Goal: Task Accomplishment & Management: Manage account settings

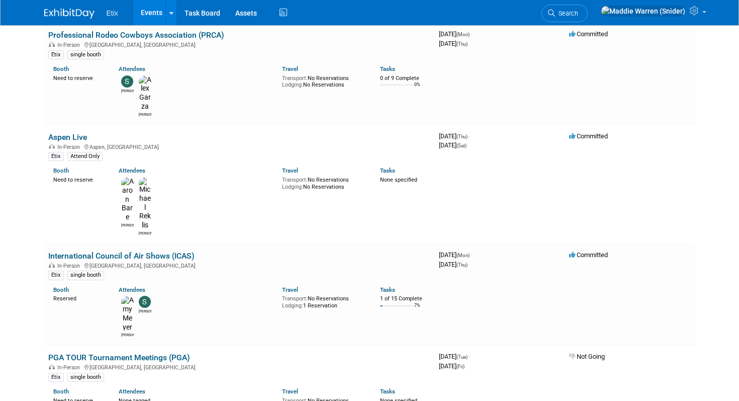
scroll to position [2103, 0]
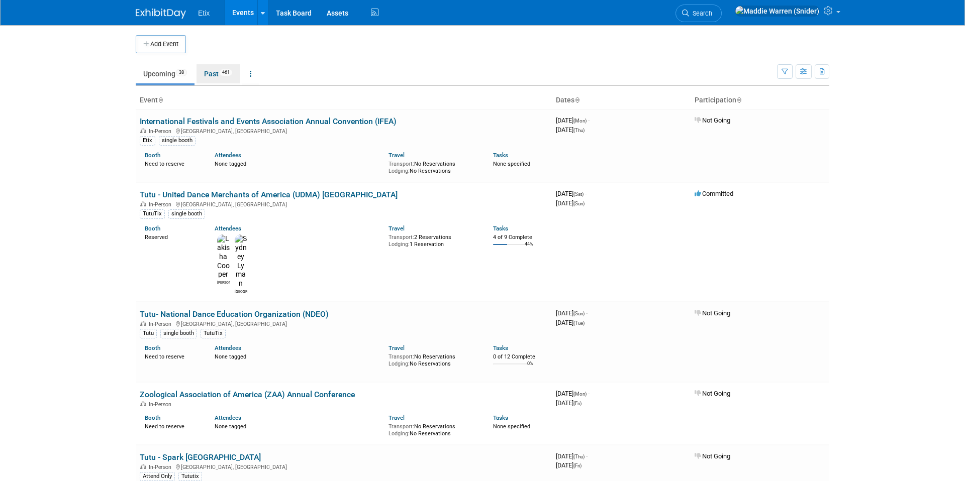
click at [215, 74] on link "Past 461" at bounding box center [218, 73] width 44 height 19
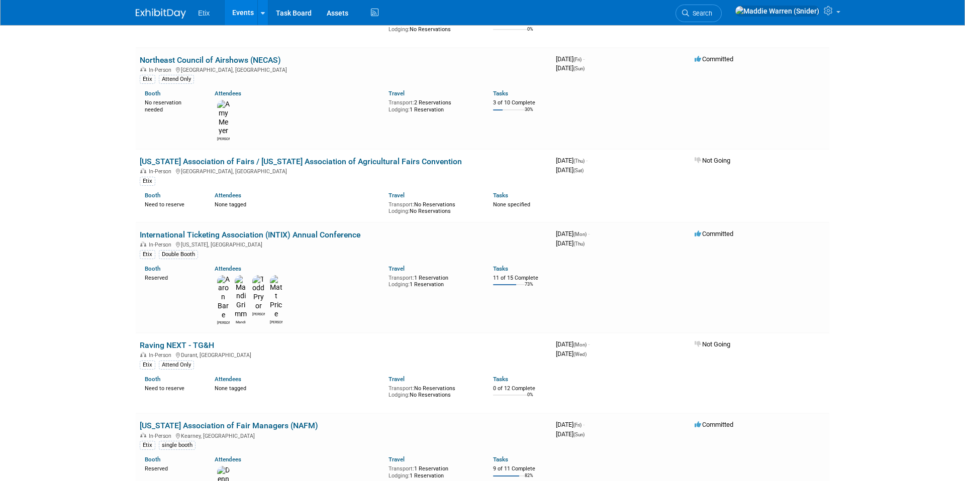
scroll to position [5879, 0]
click at [263, 20] on link at bounding box center [262, 12] width 11 height 25
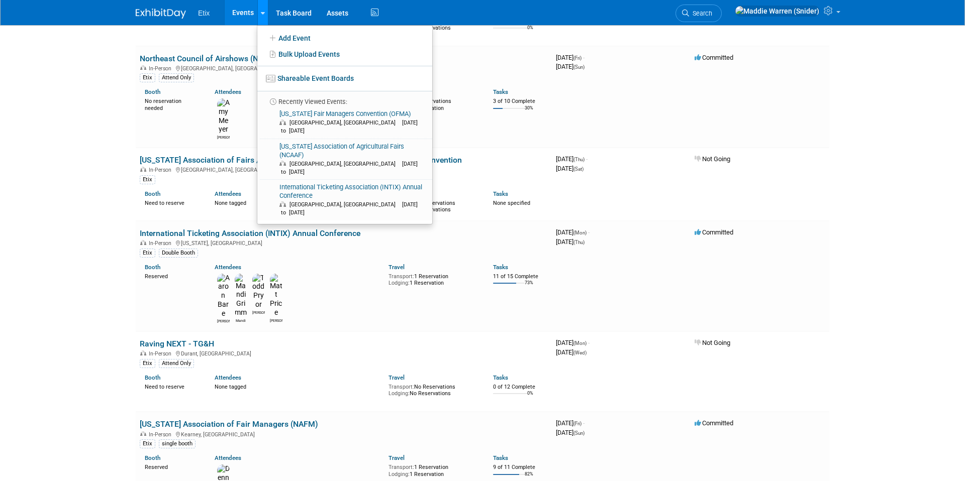
click at [263, 20] on link at bounding box center [262, 12] width 11 height 25
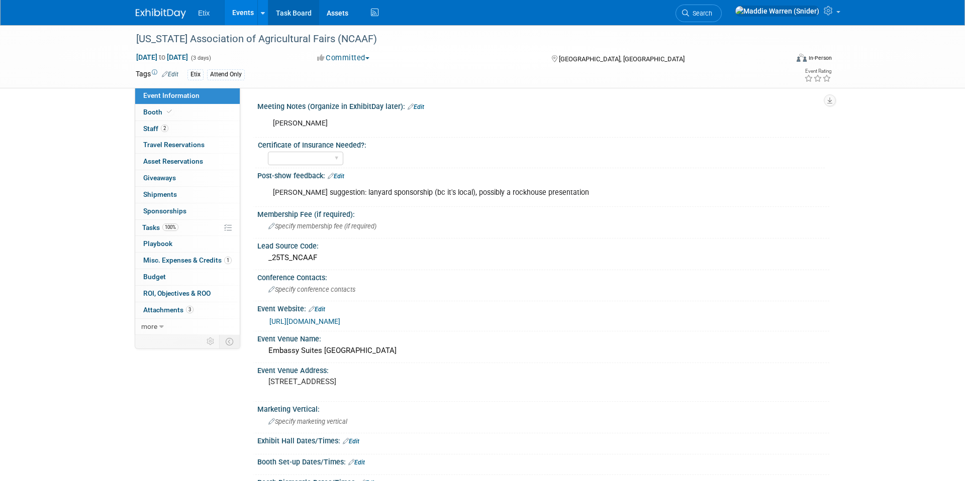
click at [295, 20] on link "Task Board" at bounding box center [293, 12] width 51 height 25
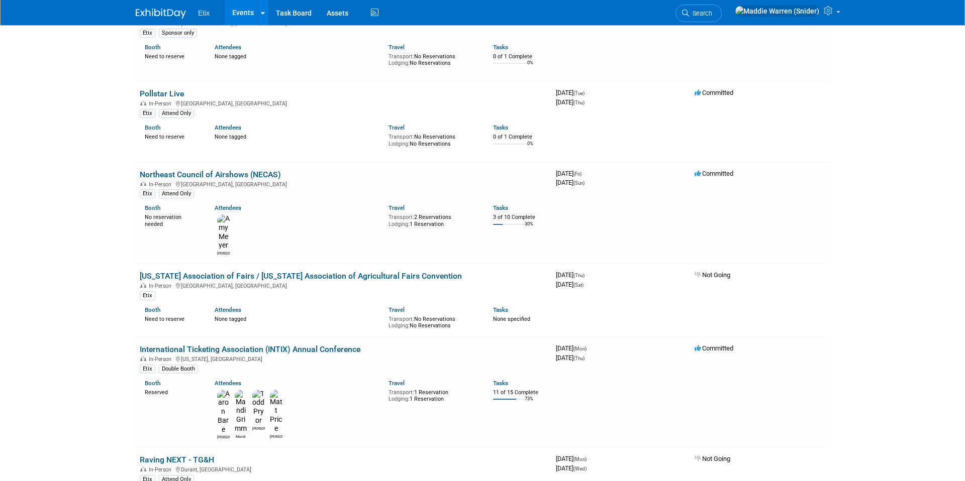
scroll to position [5820, 0]
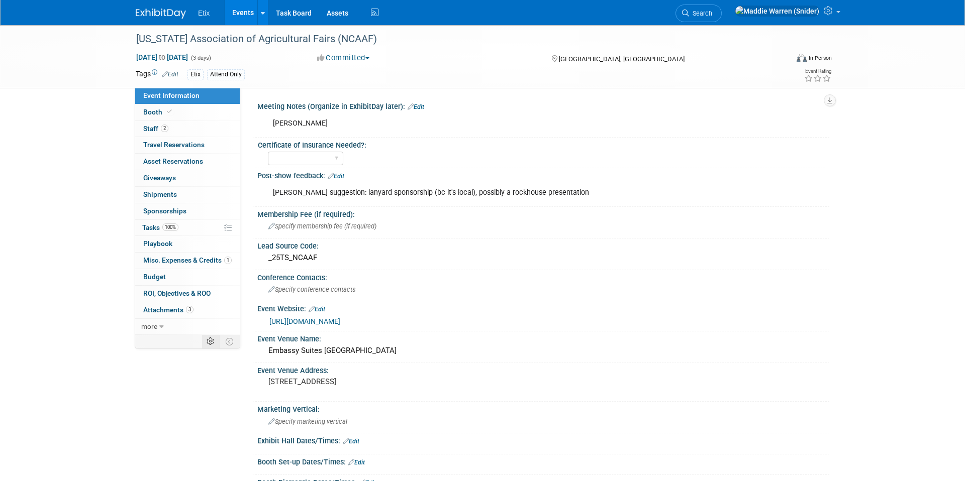
click at [213, 341] on icon at bounding box center [211, 342] width 8 height 8
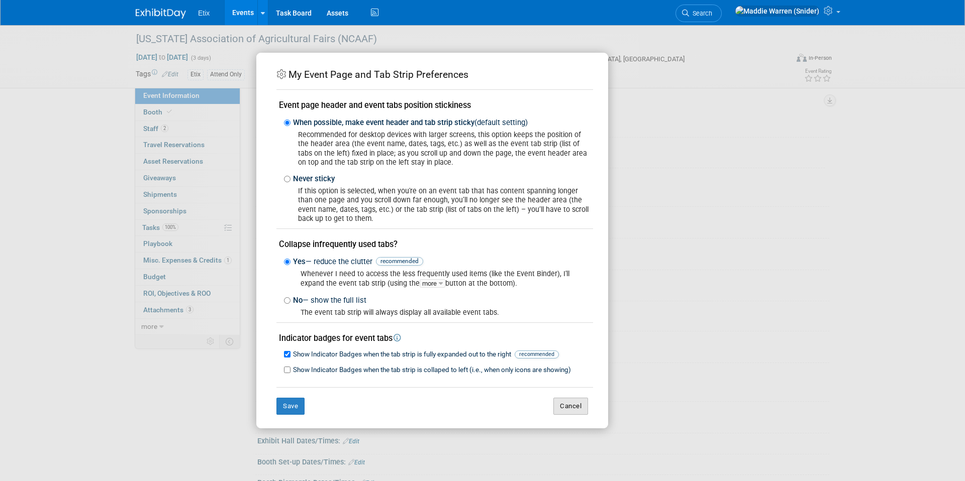
click at [566, 405] on button "Cancel" at bounding box center [570, 406] width 35 height 17
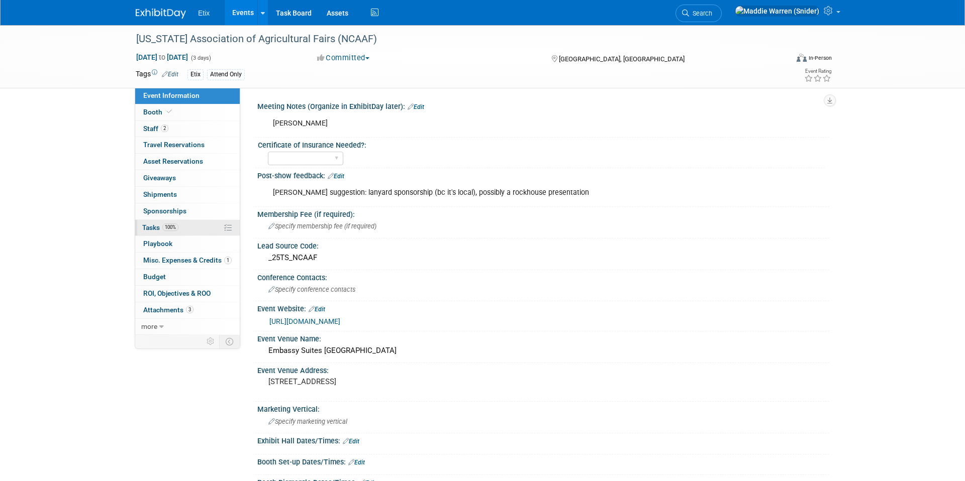
click at [192, 231] on link "100% Tasks 100%" at bounding box center [187, 228] width 105 height 16
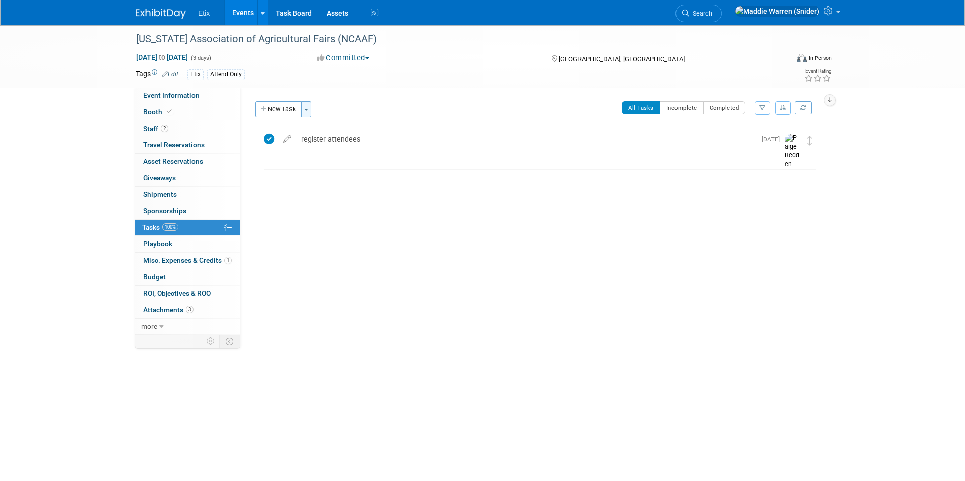
click at [308, 110] on span "button" at bounding box center [306, 110] width 4 height 2
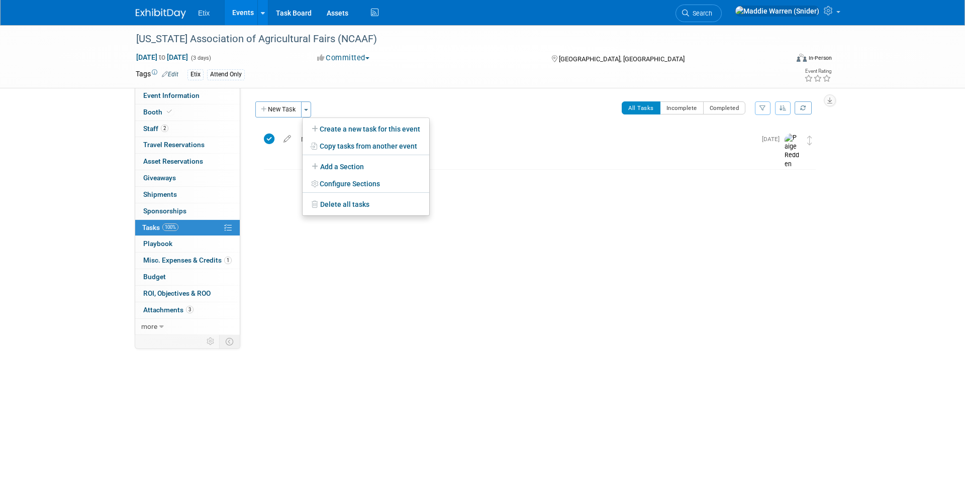
click at [360, 102] on div "All Tasks Incomplete Completed Filter by Assignee -- Select Assignee -- All una…" at bounding box center [569, 112] width 505 height 21
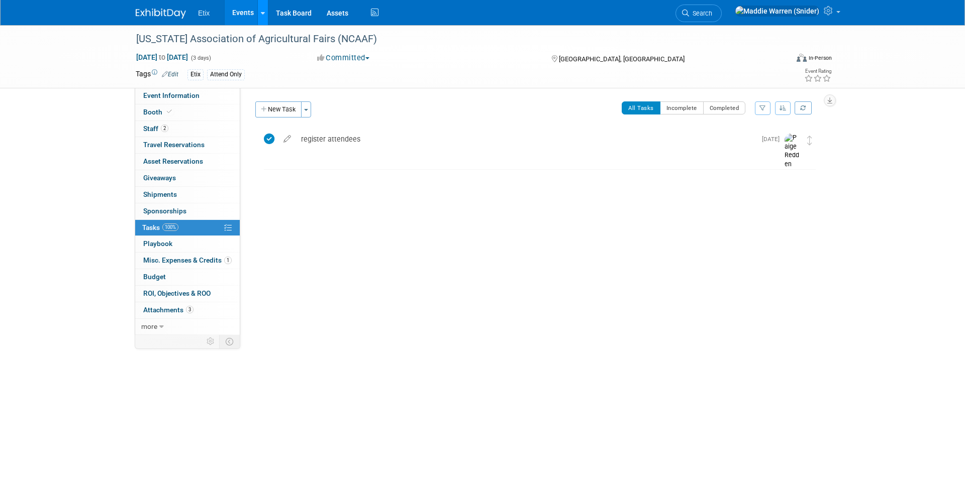
click at [259, 10] on link at bounding box center [262, 12] width 11 height 25
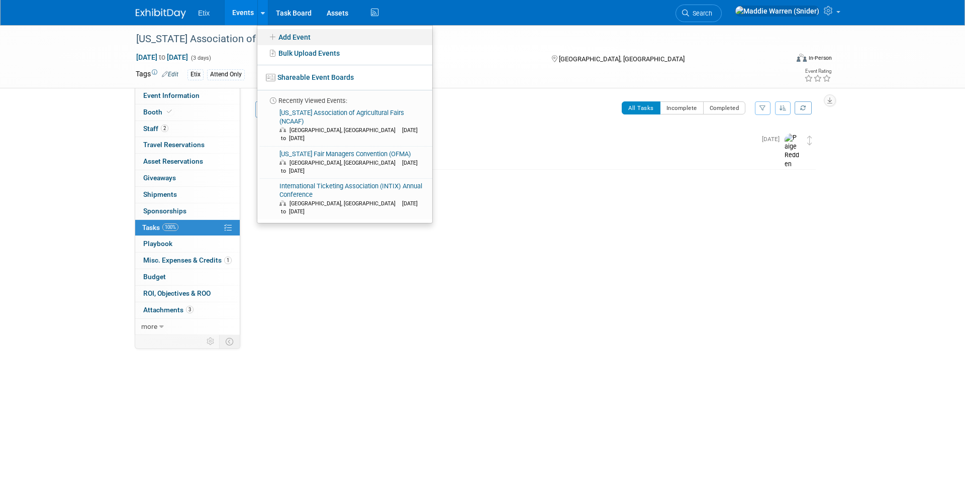
click at [296, 33] on link "Add Event" at bounding box center [344, 37] width 175 height 16
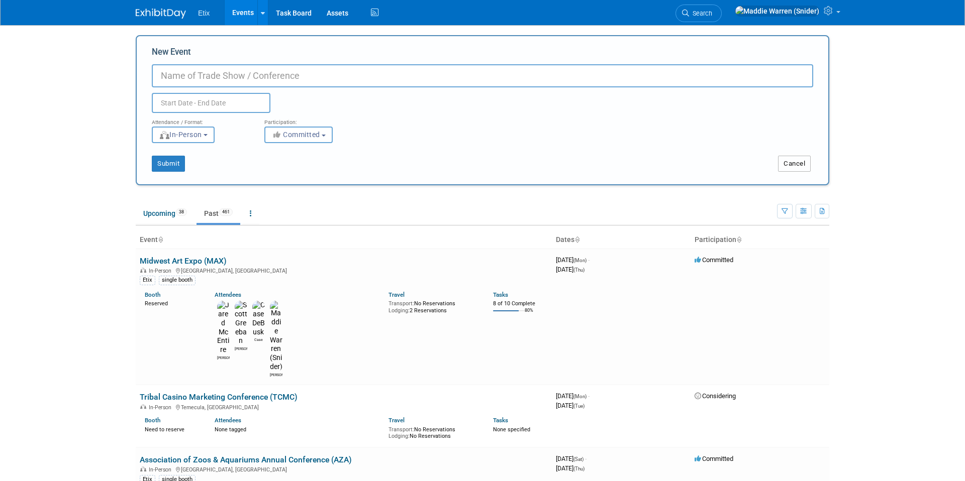
click at [791, 171] on button "Cancel" at bounding box center [794, 164] width 33 height 16
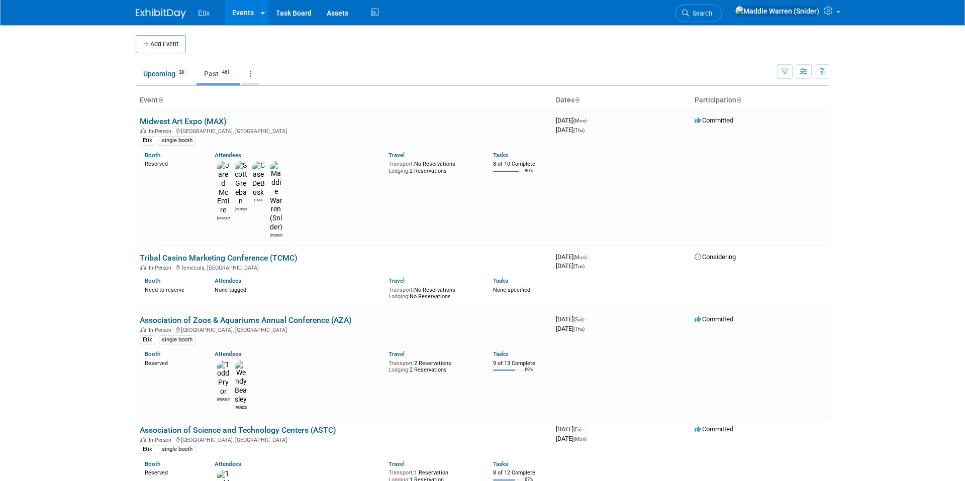
click at [252, 71] on link at bounding box center [250, 73] width 17 height 19
click at [287, 148] on div "Booth Reserved Attendees Jared Scott Case Maddie Travel Transport: No Reservati…" at bounding box center [343, 192] width 423 height 92
click at [301, 137] on div "Etix single booth" at bounding box center [344, 140] width 408 height 11
click at [315, 271] on div "Booth Need to reserve Attendees None tagged Travel Transport: No Reservations L…" at bounding box center [343, 285] width 423 height 29
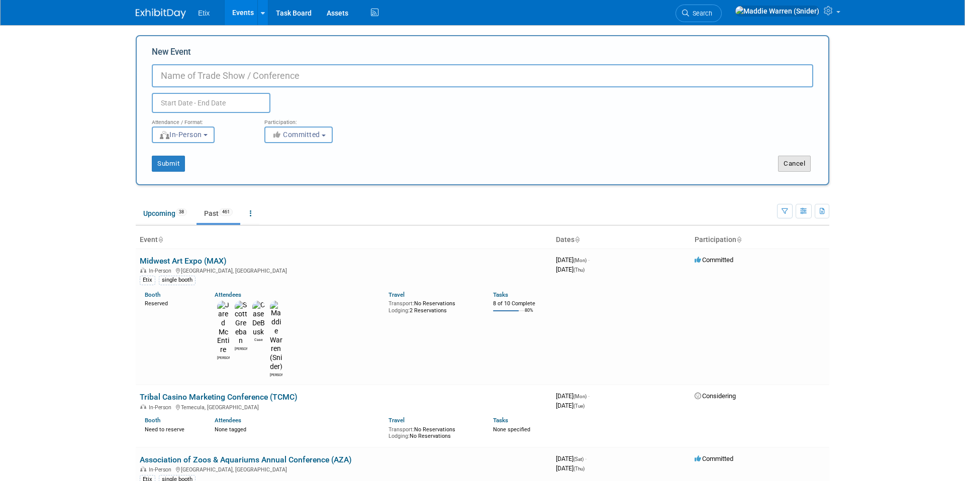
click at [801, 165] on button "Cancel" at bounding box center [794, 164] width 33 height 16
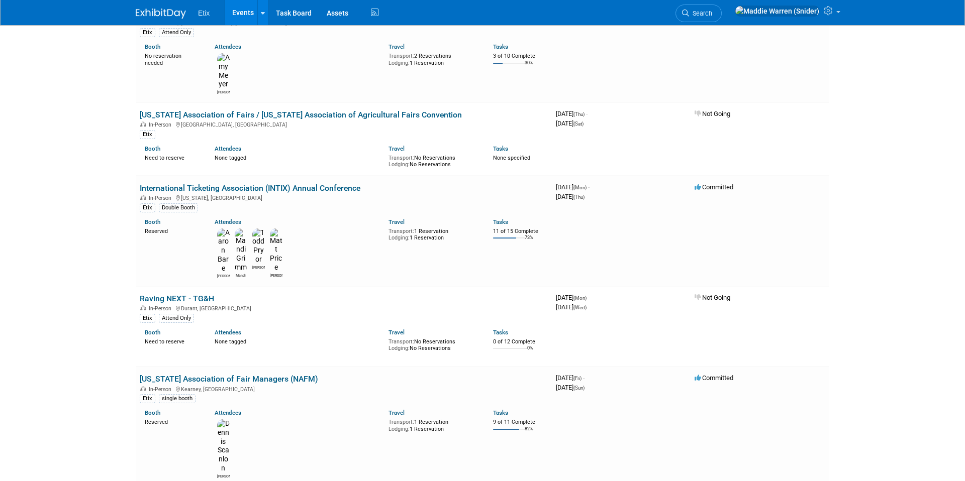
scroll to position [5928, 0]
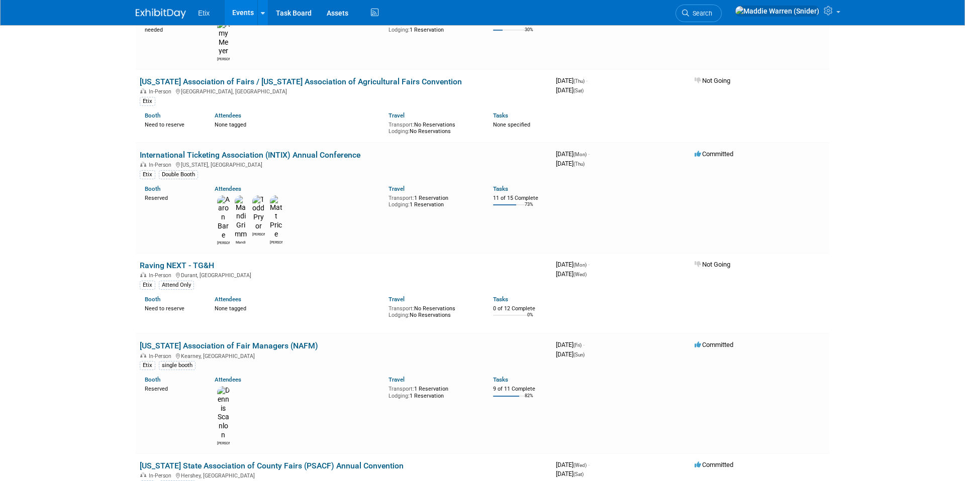
scroll to position [5977, 0]
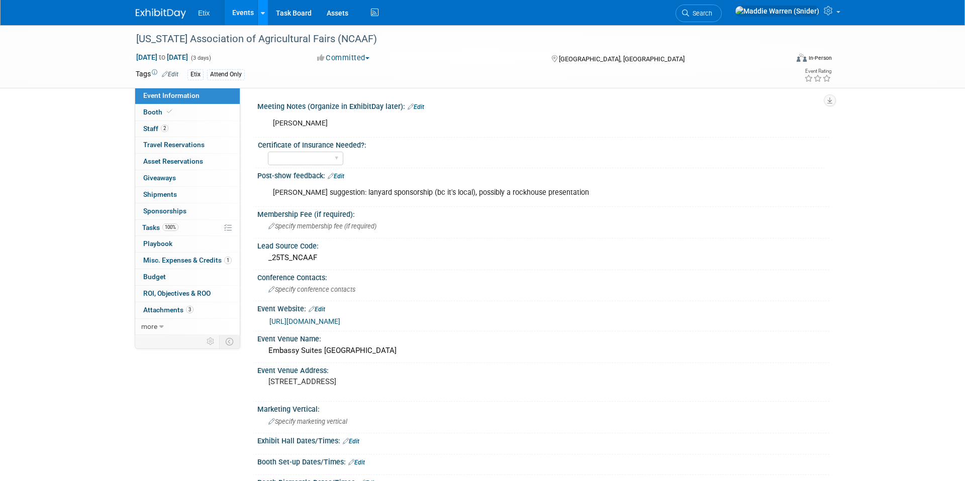
click at [265, 8] on link at bounding box center [262, 12] width 11 height 25
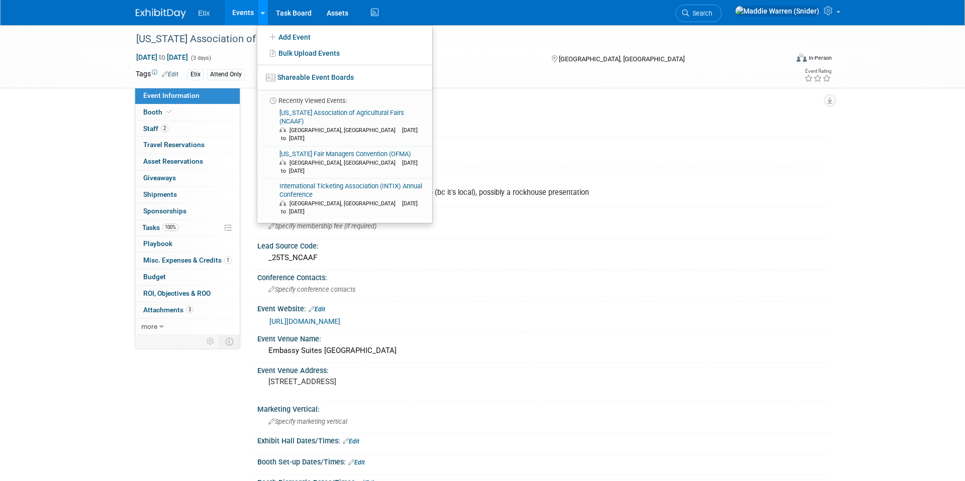
click at [265, 8] on link at bounding box center [262, 12] width 11 height 25
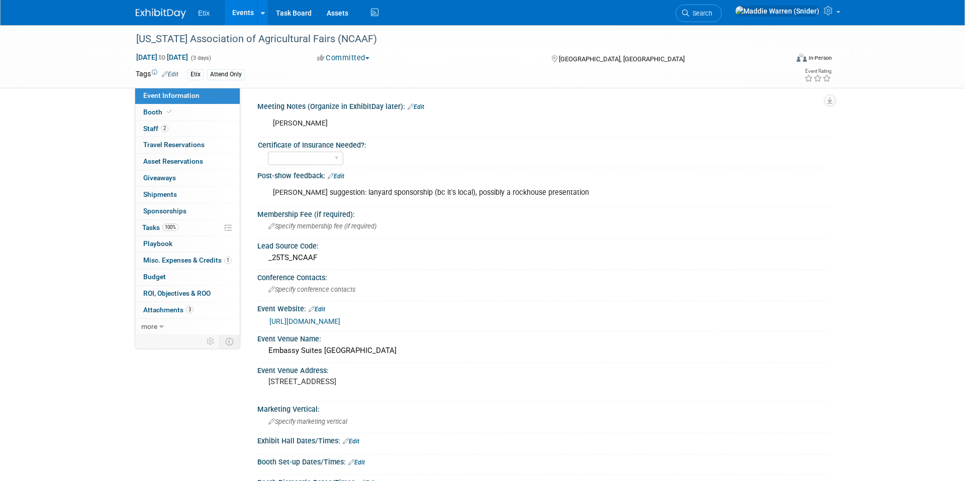
click at [372, 60] on button "Committed" at bounding box center [344, 58] width 60 height 11
click at [371, 60] on button "Committed" at bounding box center [344, 58] width 60 height 11
click at [833, 104] on button "button" at bounding box center [830, 100] width 12 height 12
click at [262, 43] on div "[US_STATE] Association of Agricultural Fairs (NCAAF)" at bounding box center [453, 39] width 640 height 18
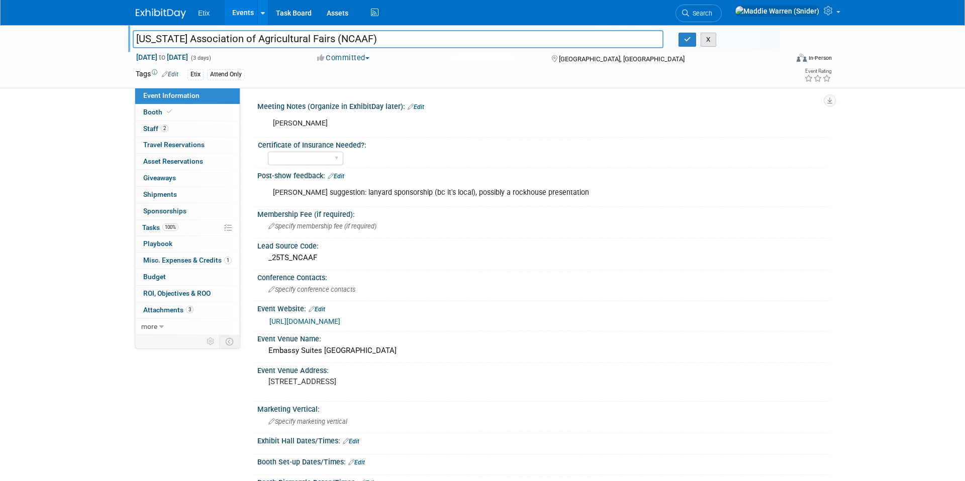
click at [706, 44] on button "X" at bounding box center [709, 40] width 16 height 14
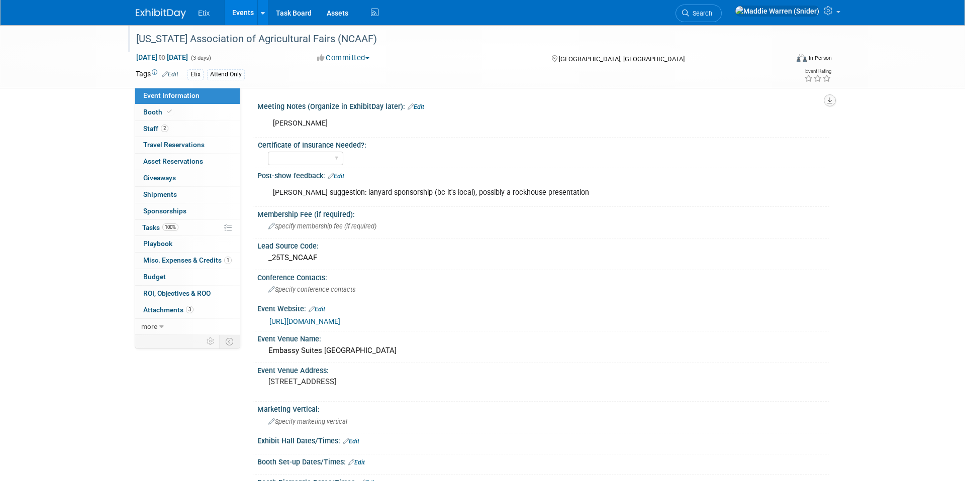
click at [833, 104] on button "button" at bounding box center [830, 100] width 12 height 12
click at [170, 74] on link "Edit" at bounding box center [170, 74] width 17 height 7
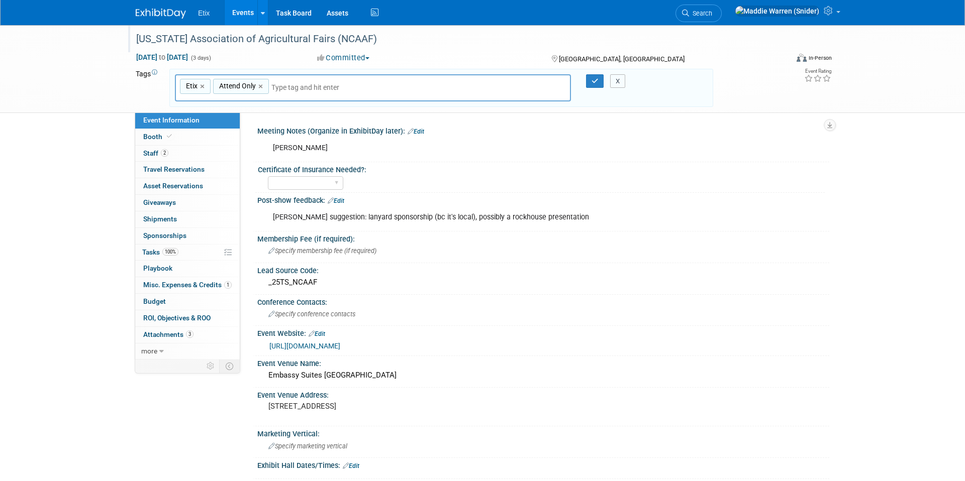
click at [612, 84] on button "X" at bounding box center [618, 81] width 16 height 14
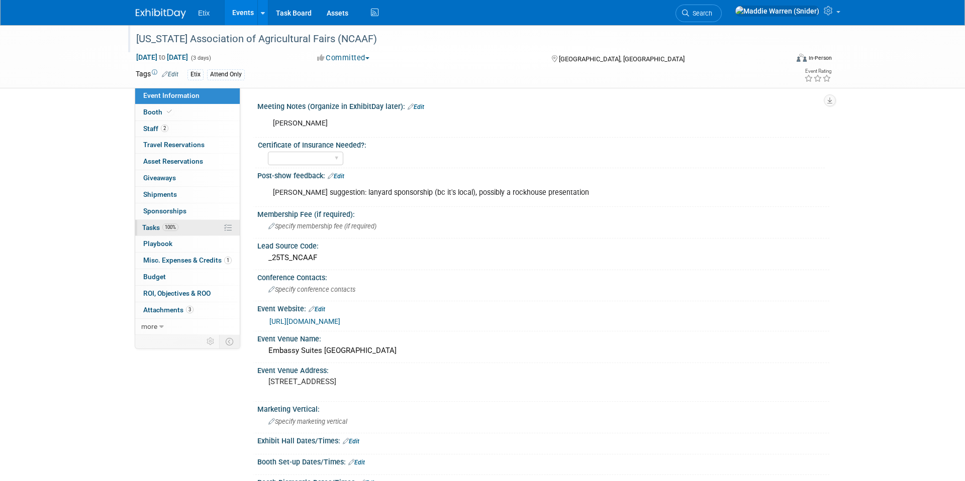
click at [223, 230] on link "100% Tasks 100%" at bounding box center [187, 228] width 105 height 16
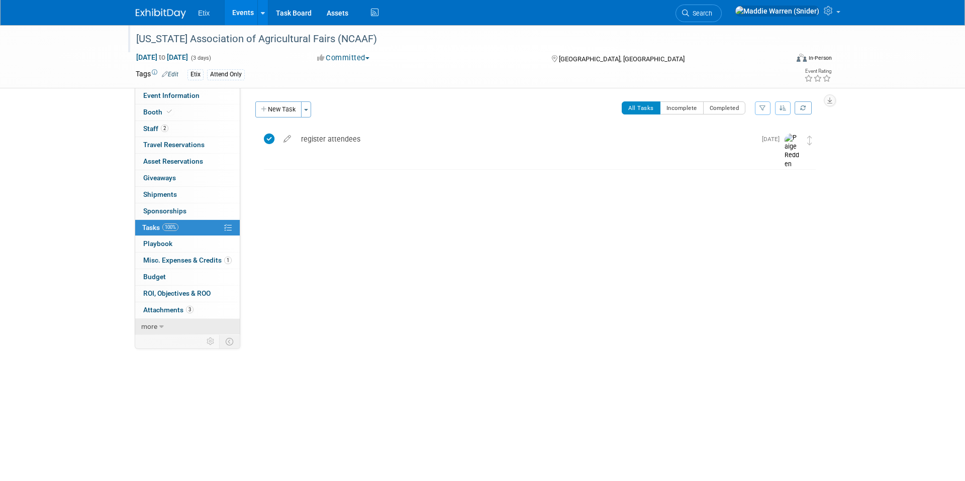
click at [150, 326] on span "more" at bounding box center [149, 327] width 16 height 8
click at [186, 361] on span "Copy/Duplicate Event" at bounding box center [176, 359] width 67 height 8
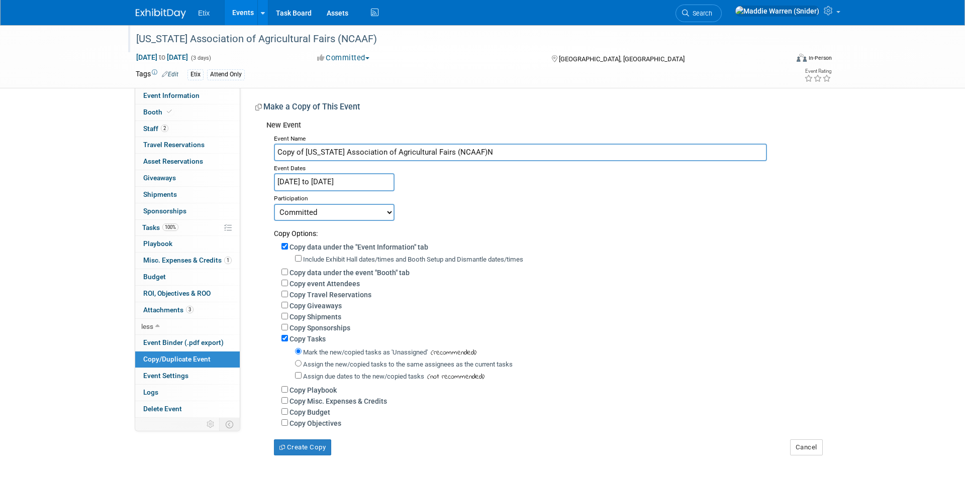
type input "Copy of [US_STATE] Association of Agricultural Fairs (NCAAF)"
drag, startPoint x: 501, startPoint y: 155, endPoint x: 306, endPoint y: 155, distance: 195.0
click at [306, 155] on input "Copy of [US_STATE] Association of Agricultural Fairs (NCAAF)" at bounding box center [520, 153] width 493 height 18
click at [335, 182] on input "Jan 2, 2025 to Jan 4, 2025" at bounding box center [334, 182] width 121 height 18
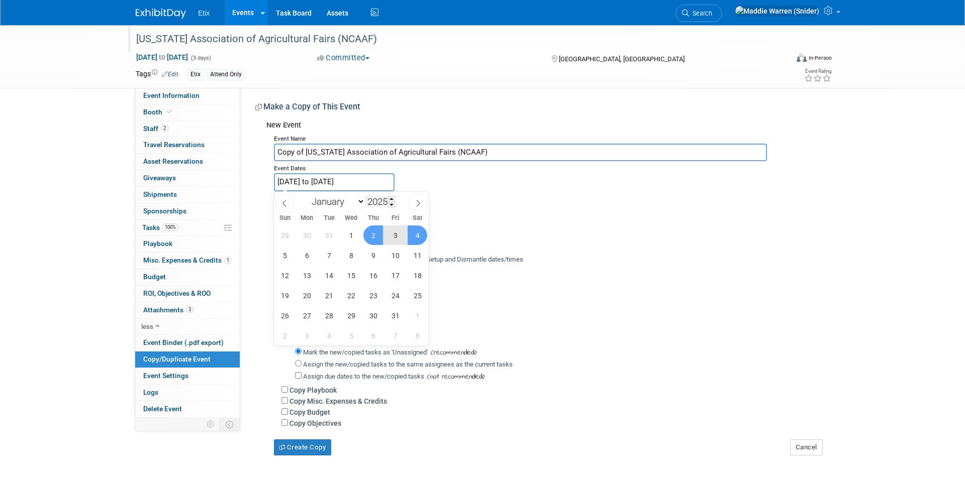
click at [386, 201] on input "2025" at bounding box center [380, 202] width 30 height 12
click at [394, 201] on span at bounding box center [391, 199] width 7 height 6
type input "2026"
click at [378, 253] on span "8" at bounding box center [373, 256] width 20 height 20
click at [411, 256] on span "10" at bounding box center [418, 256] width 20 height 20
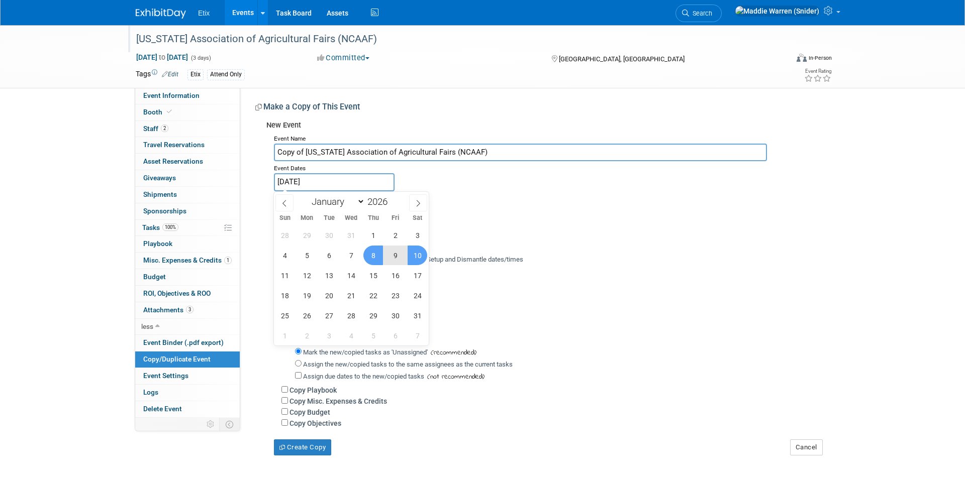
type input "[DATE] to [DATE]"
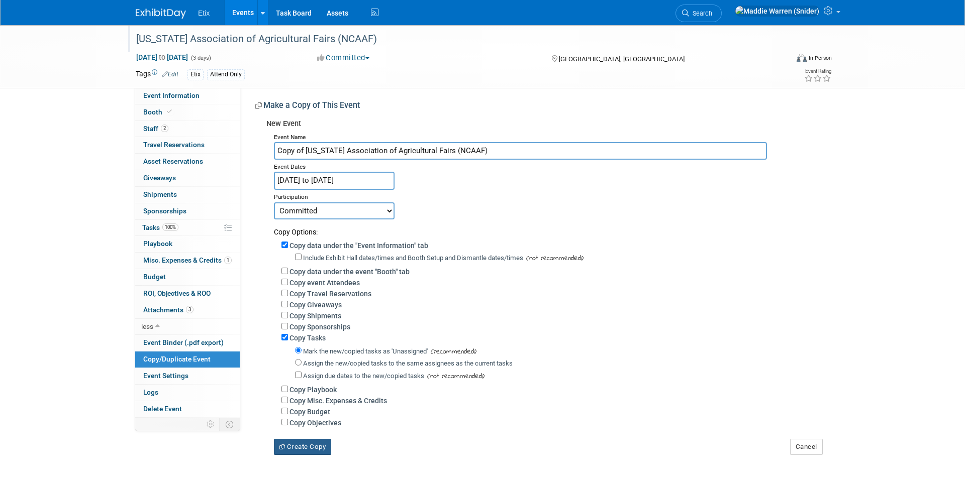
scroll to position [1, 0]
click at [310, 449] on button "Create Copy" at bounding box center [302, 448] width 57 height 16
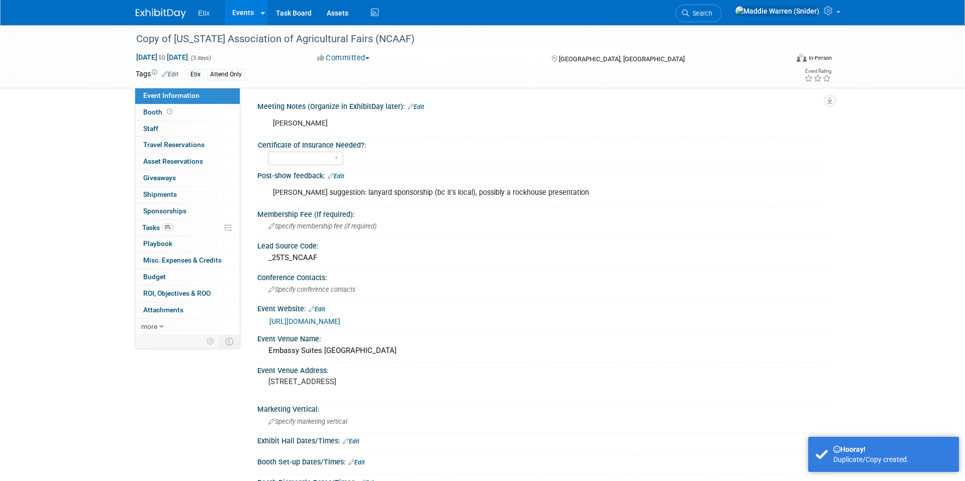
click at [239, 9] on link "Events" at bounding box center [243, 12] width 37 height 25
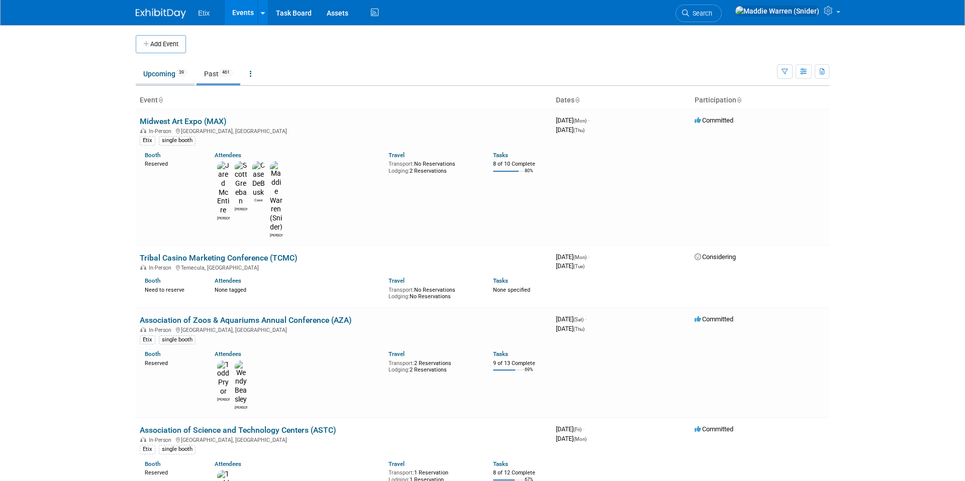
click at [176, 84] on li "Upcoming 39" at bounding box center [165, 74] width 59 height 21
click at [169, 76] on link "Upcoming 39" at bounding box center [165, 73] width 59 height 19
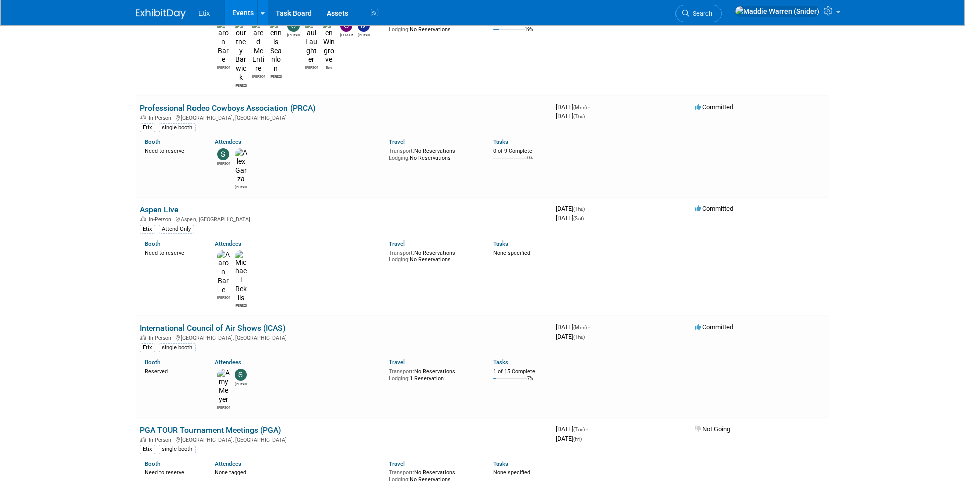
scroll to position [2045, 0]
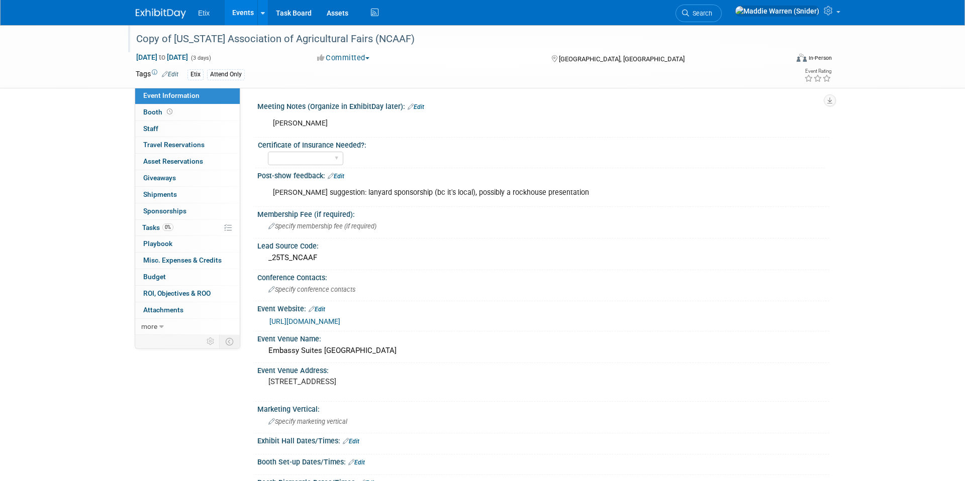
click at [422, 41] on div "Copy of [US_STATE] Association of Agricultural Fairs (NCAAF)" at bounding box center [453, 39] width 640 height 18
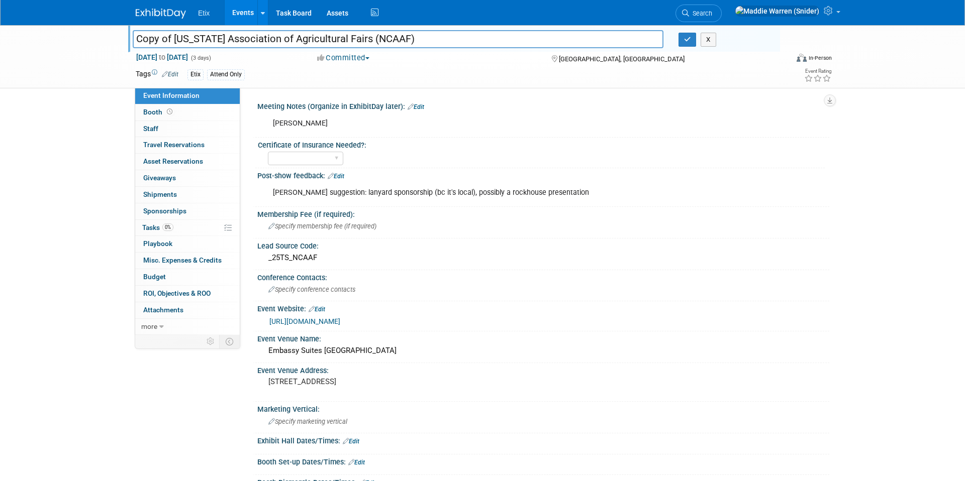
drag, startPoint x: 174, startPoint y: 34, endPoint x: 134, endPoint y: 35, distance: 40.2
click at [134, 35] on input "Copy of [US_STATE] Association of Agricultural Fairs (NCAAF)" at bounding box center [398, 39] width 531 height 18
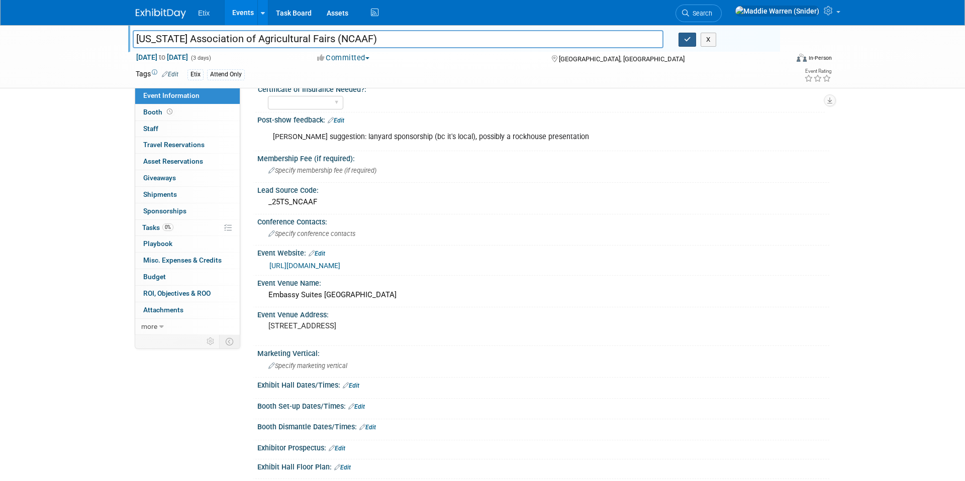
type input "[US_STATE] Association of Agricultural Fairs (NCAAF)"
drag, startPoint x: 690, startPoint y: 43, endPoint x: 687, endPoint y: 47, distance: 5.7
click at [690, 43] on button "button" at bounding box center [687, 40] width 18 height 14
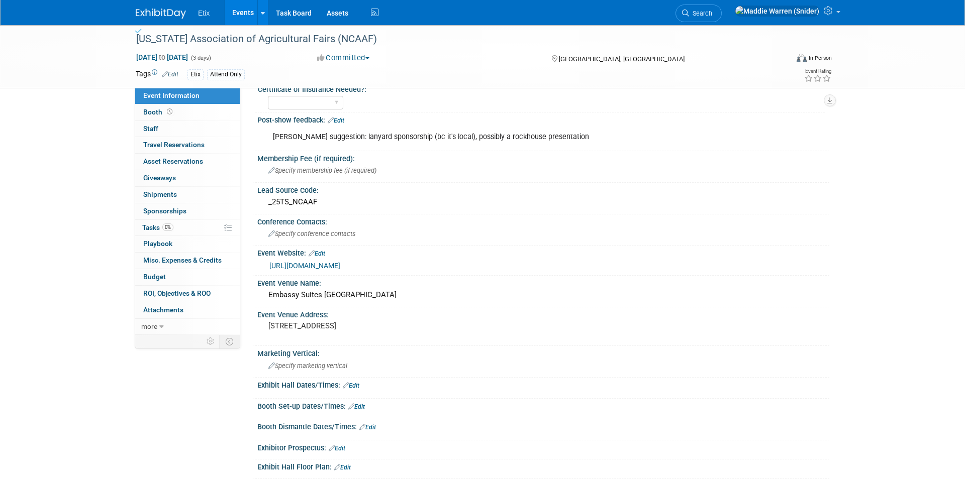
scroll to position [0, 0]
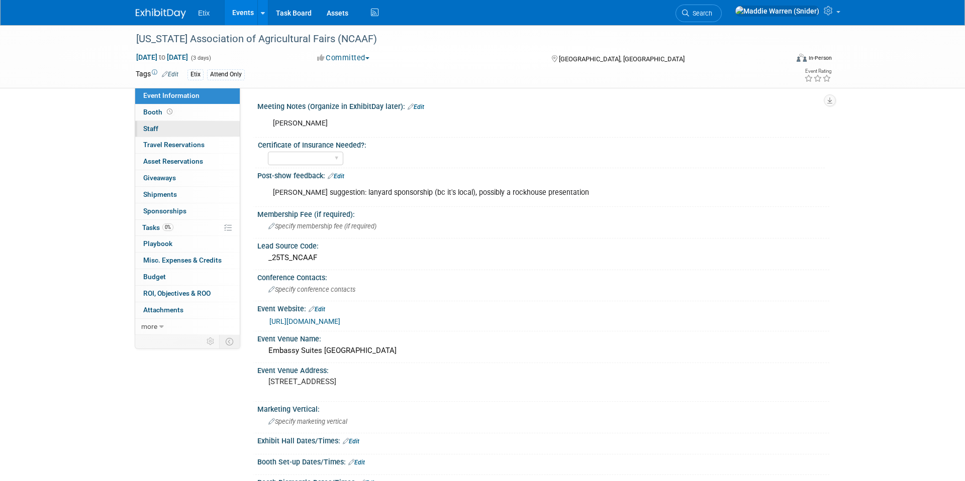
click at [172, 130] on link "0 Staff 0" at bounding box center [187, 129] width 105 height 16
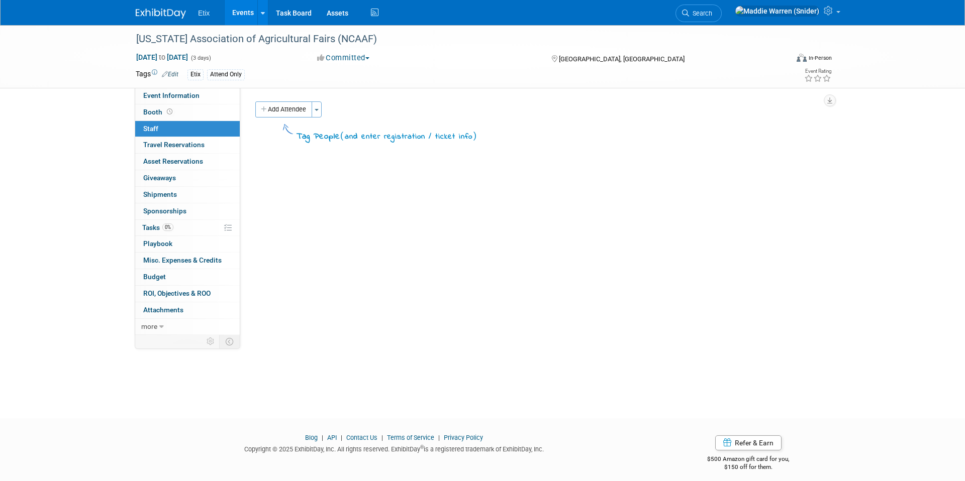
click at [295, 119] on div "Add Attendee Toggle Dropdown Quick -Tag Attendees Apply X (me) select all cancel" at bounding box center [538, 123] width 581 height 42
click at [288, 112] on button "Add Attendee" at bounding box center [283, 110] width 57 height 16
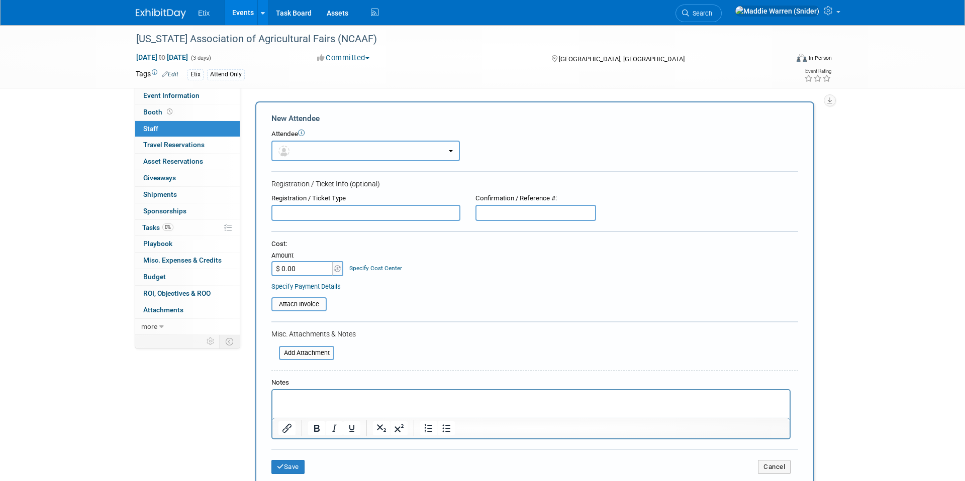
click at [325, 150] on button "button" at bounding box center [365, 151] width 188 height 21
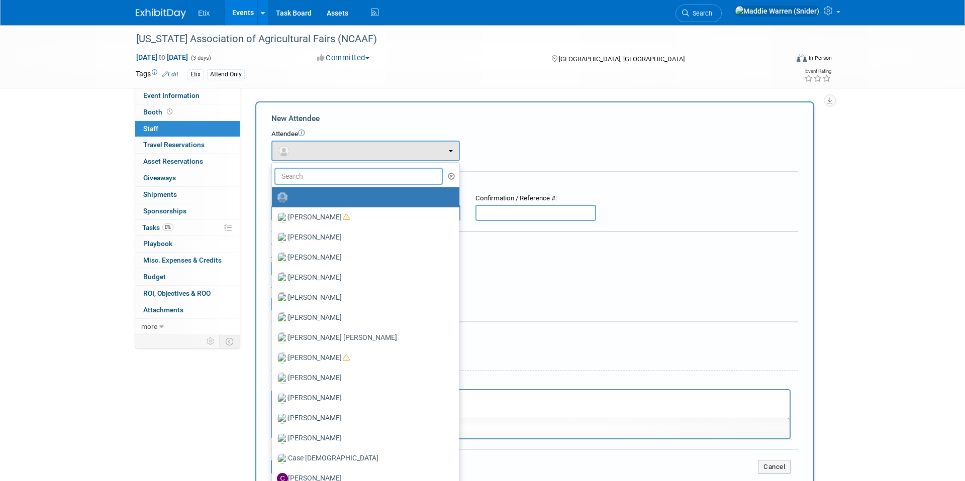
click at [326, 175] on input "text" at bounding box center [358, 176] width 168 height 17
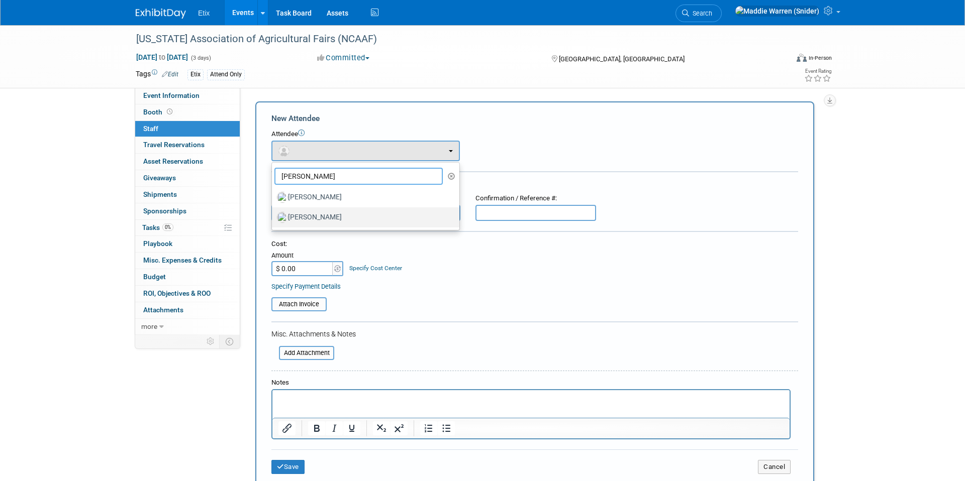
type input "paul"
click at [336, 213] on label "Paul Laughter" at bounding box center [363, 218] width 172 height 16
click at [273, 213] on input "Paul Laughter" at bounding box center [270, 216] width 7 height 7
select select "1a75ce82-3f41-4d77-8fa2-7ceeb94cdea1"
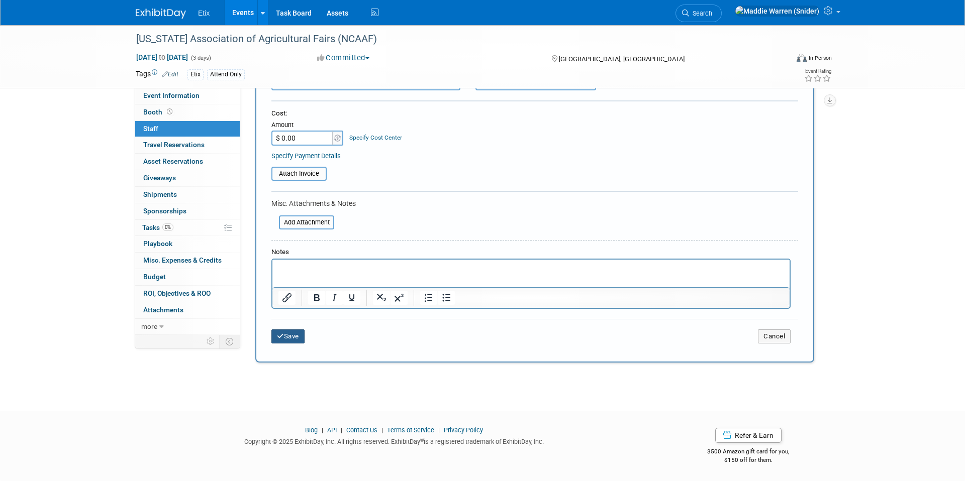
click at [288, 338] on button "Save" at bounding box center [287, 337] width 33 height 14
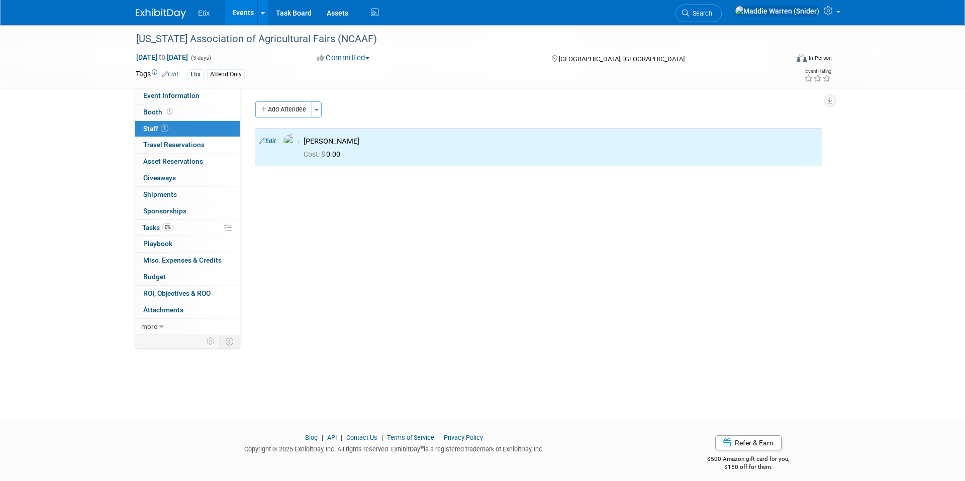
drag, startPoint x: 289, startPoint y: 110, endPoint x: 333, endPoint y: 117, distance: 44.8
click at [289, 110] on button "Add Attendee" at bounding box center [283, 110] width 57 height 16
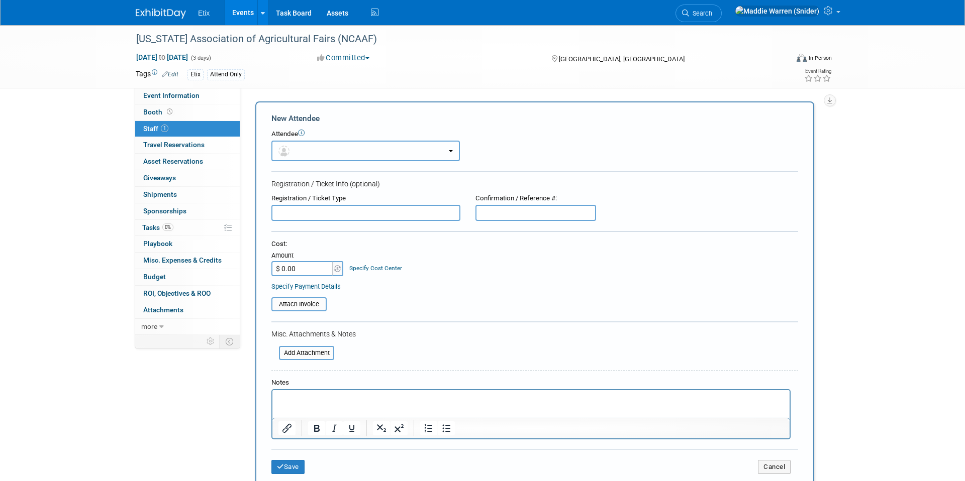
click at [334, 146] on button "button" at bounding box center [365, 151] width 188 height 21
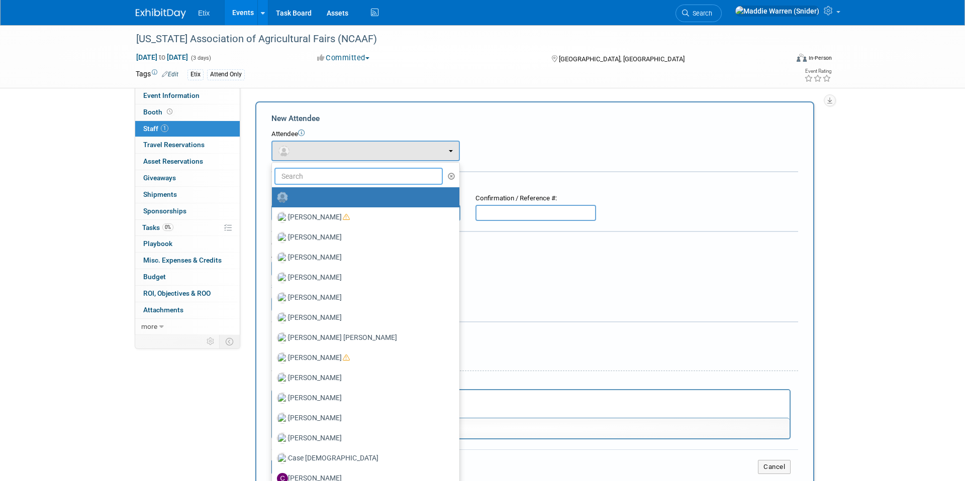
click at [325, 179] on input "text" at bounding box center [358, 176] width 168 height 17
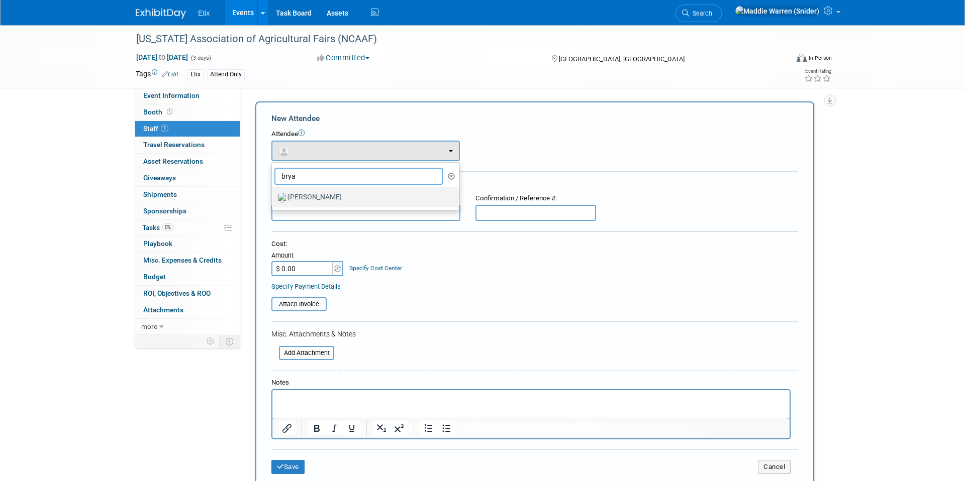
type input "brya"
click at [325, 201] on label "Bryant Chappell" at bounding box center [363, 197] width 172 height 16
click at [273, 199] on input "Bryant Chappell" at bounding box center [270, 196] width 7 height 7
select select "ec47bb93-bfaf-45eb-82e5-dd654a4d0888"
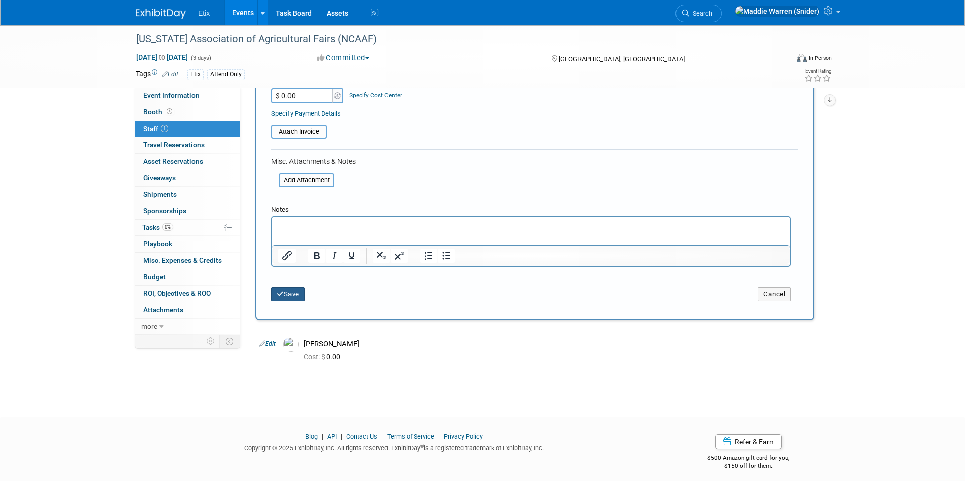
click at [289, 293] on button "Save" at bounding box center [287, 294] width 33 height 14
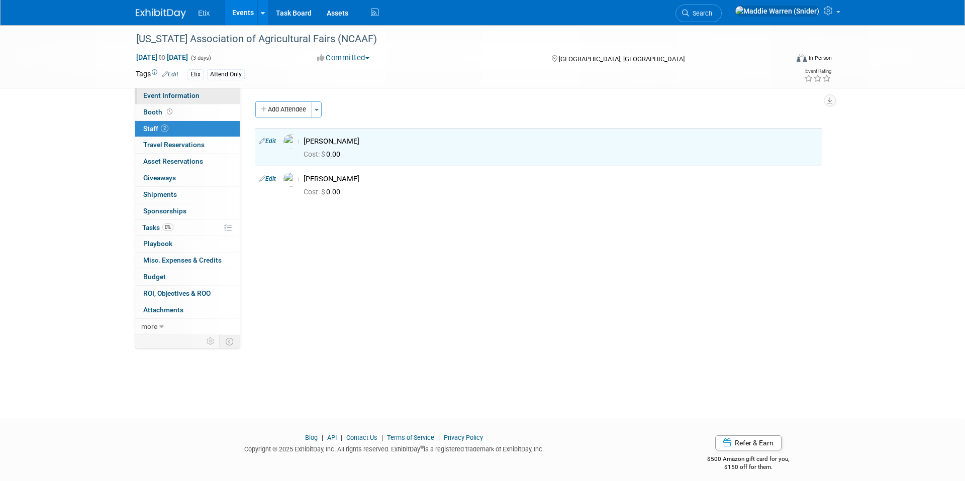
click at [178, 92] on span "Event Information" at bounding box center [171, 95] width 56 height 8
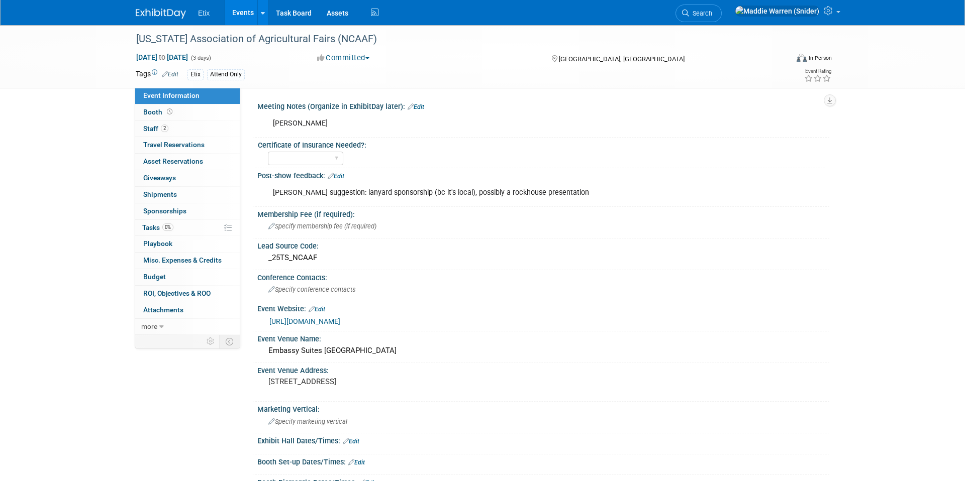
click at [416, 106] on link "Edit" at bounding box center [416, 107] width 17 height 7
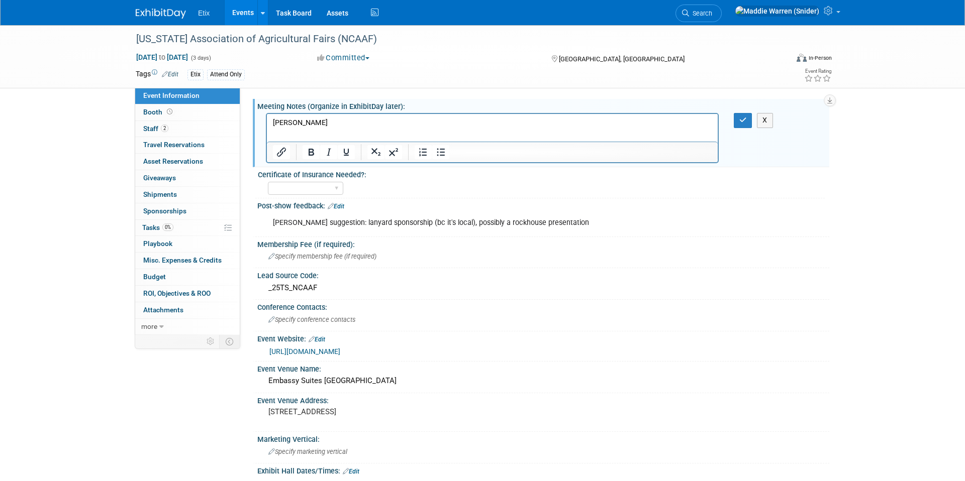
click at [298, 119] on p "paul" at bounding box center [492, 123] width 439 height 10
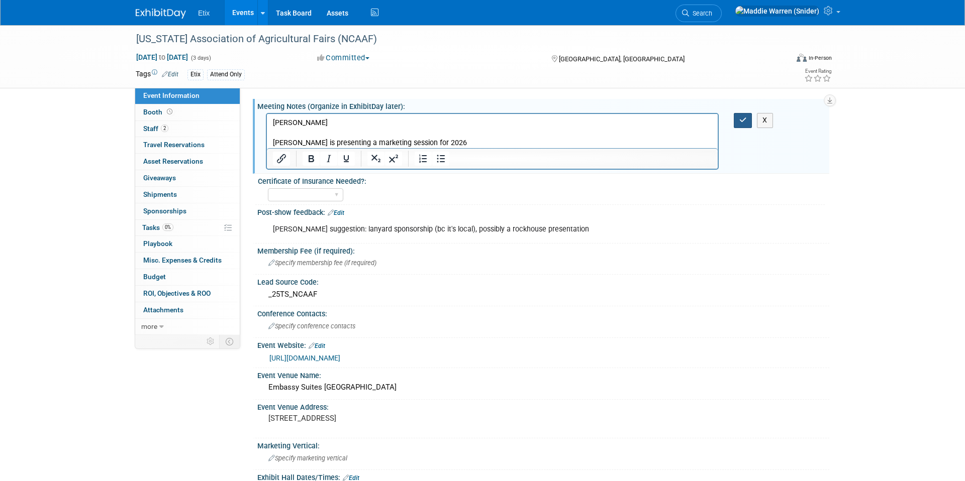
click at [740, 122] on icon "button" at bounding box center [743, 120] width 8 height 7
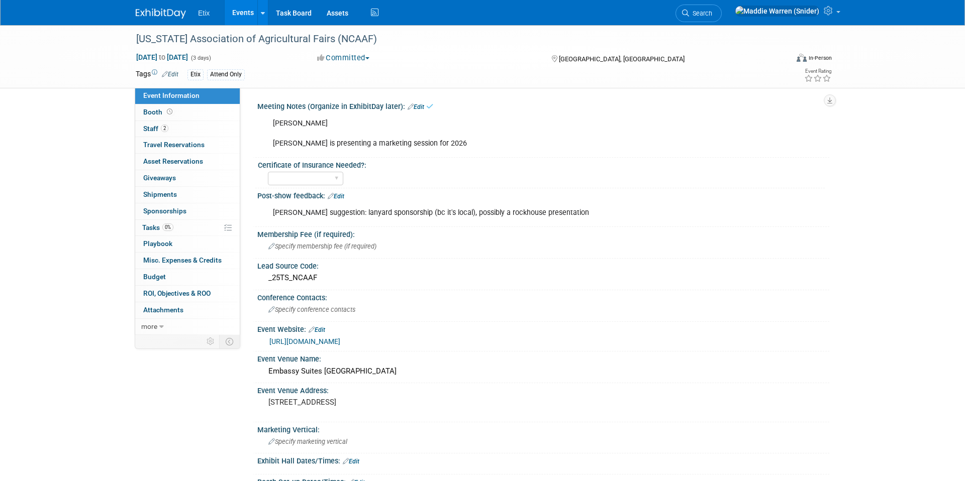
click at [175, 15] on img at bounding box center [161, 14] width 50 height 10
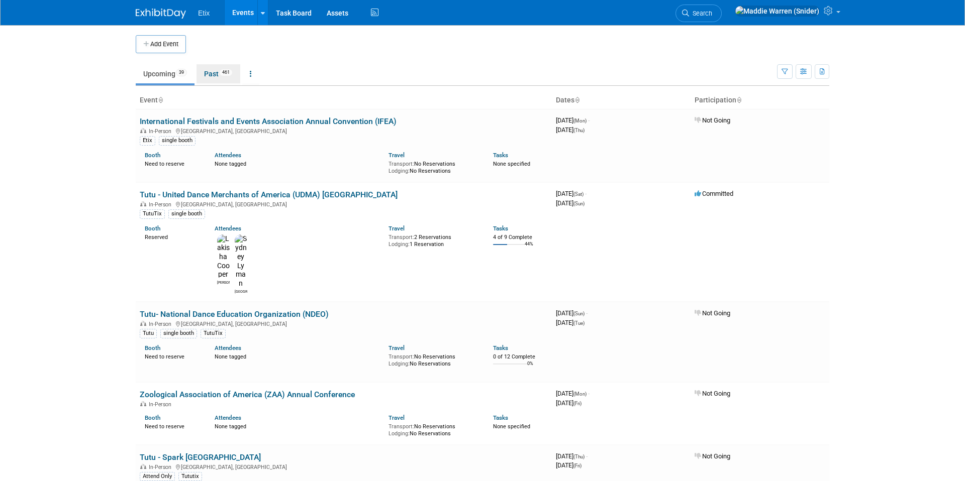
click at [205, 68] on link "Past 461" at bounding box center [218, 73] width 44 height 19
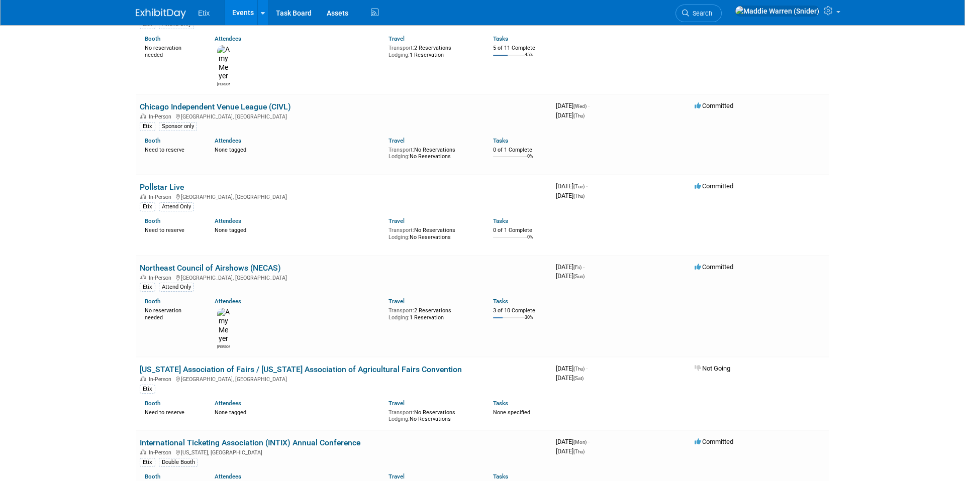
scroll to position [5671, 0]
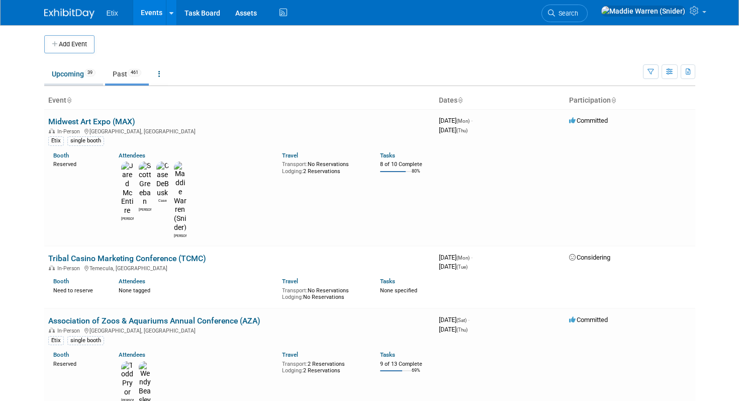
click at [79, 77] on link "Upcoming 39" at bounding box center [73, 73] width 59 height 19
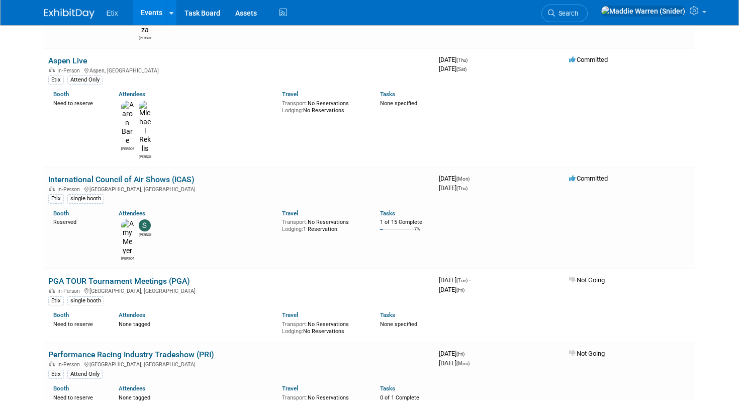
scroll to position [2172, 0]
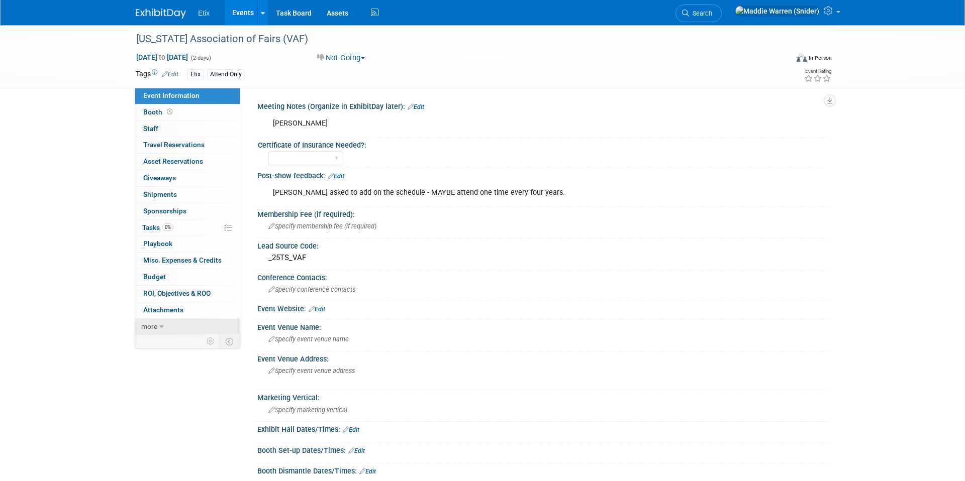
click at [163, 324] on icon at bounding box center [161, 327] width 5 height 7
click at [194, 364] on link "Copy/Duplicate Event" at bounding box center [187, 360] width 105 height 16
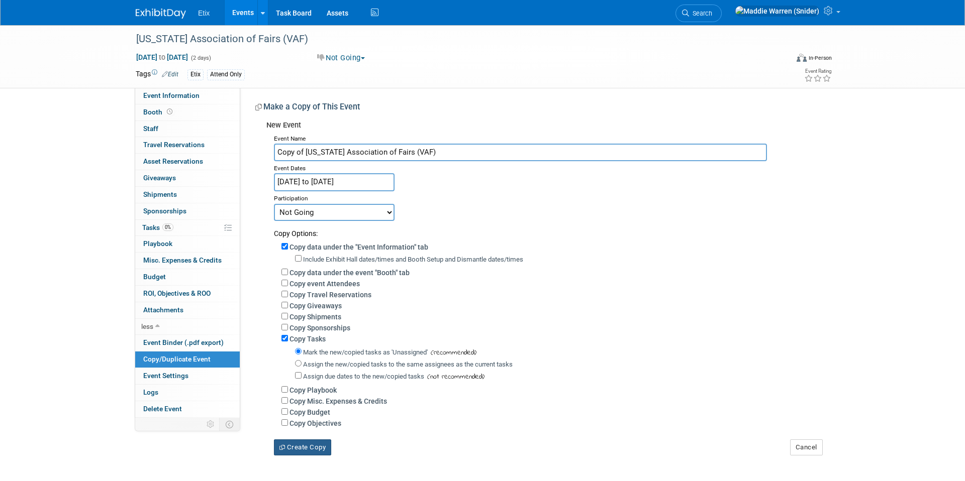
click at [307, 442] on button "Create Copy" at bounding box center [302, 448] width 57 height 16
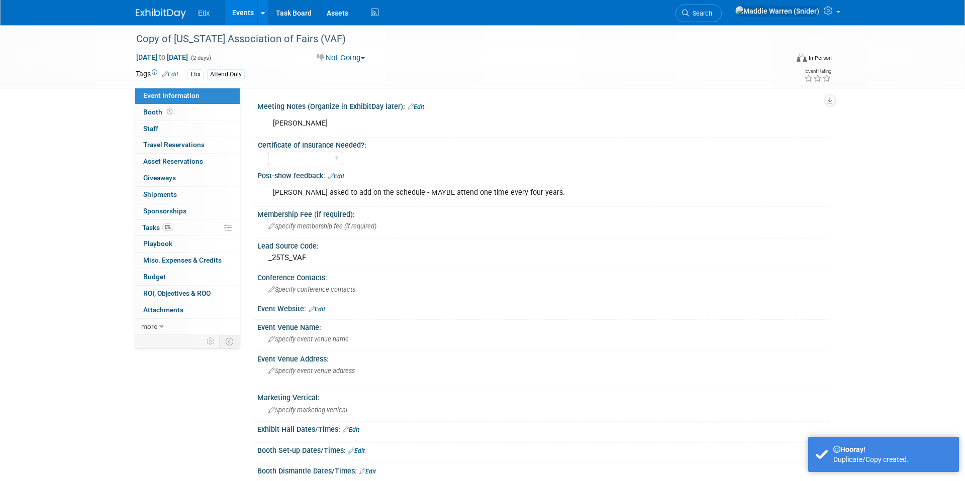
click at [161, 10] on img at bounding box center [161, 14] width 50 height 10
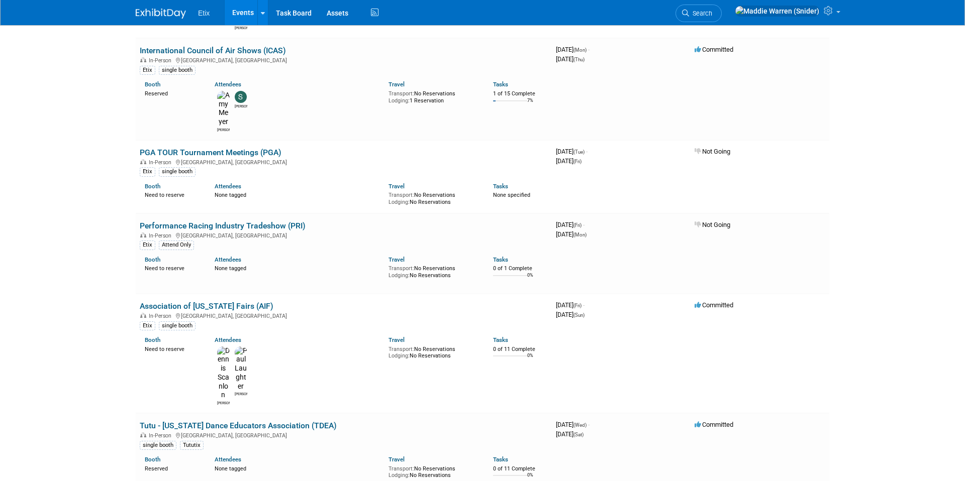
scroll to position [2270, 0]
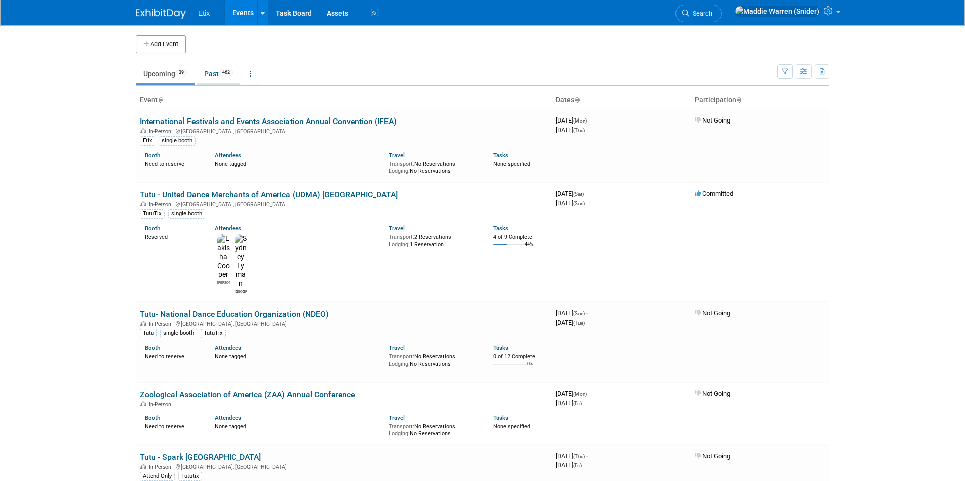
click at [224, 77] on link "Past 462" at bounding box center [218, 73] width 44 height 19
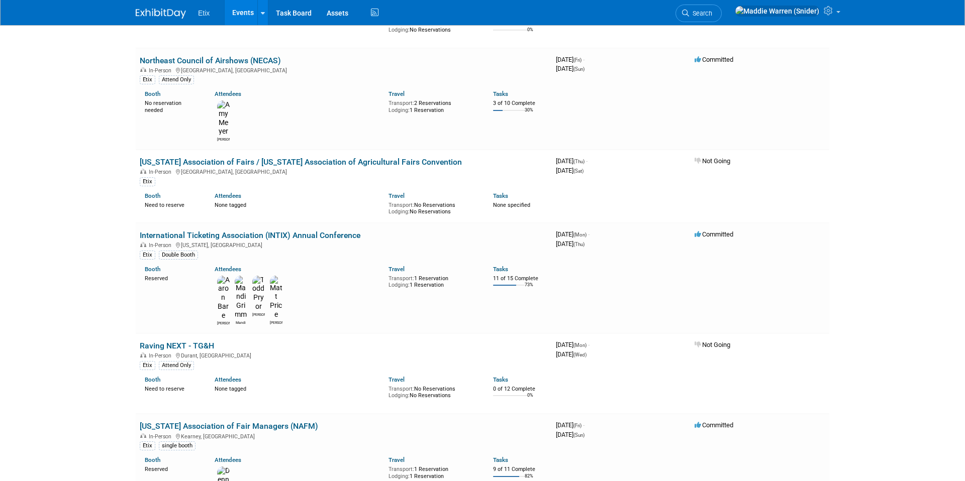
scroll to position [5881, 0]
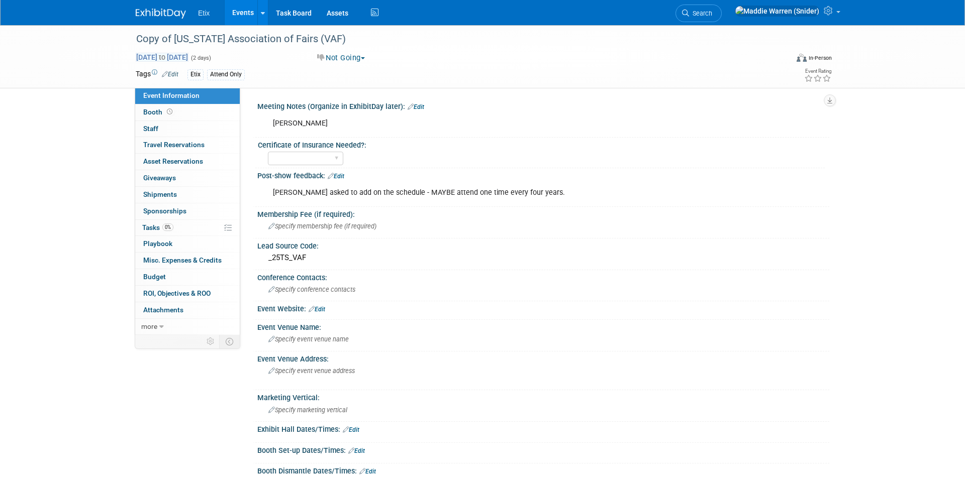
click at [188, 57] on span "[DATE] to [DATE]" at bounding box center [162, 57] width 53 height 9
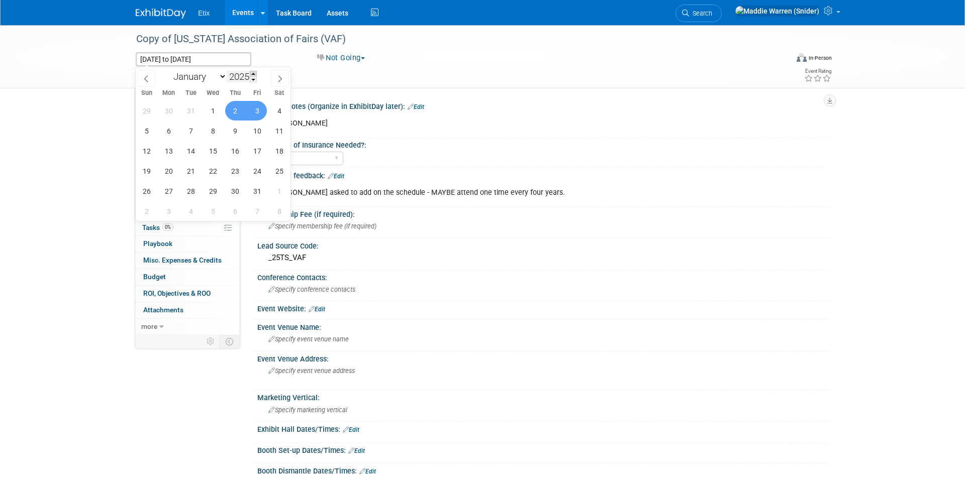
click at [253, 74] on span at bounding box center [253, 74] width 7 height 6
type input "2026"
click at [239, 127] on span "8" at bounding box center [235, 131] width 20 height 20
type input "[DATE]"
click at [141, 152] on span "11" at bounding box center [147, 151] width 20 height 20
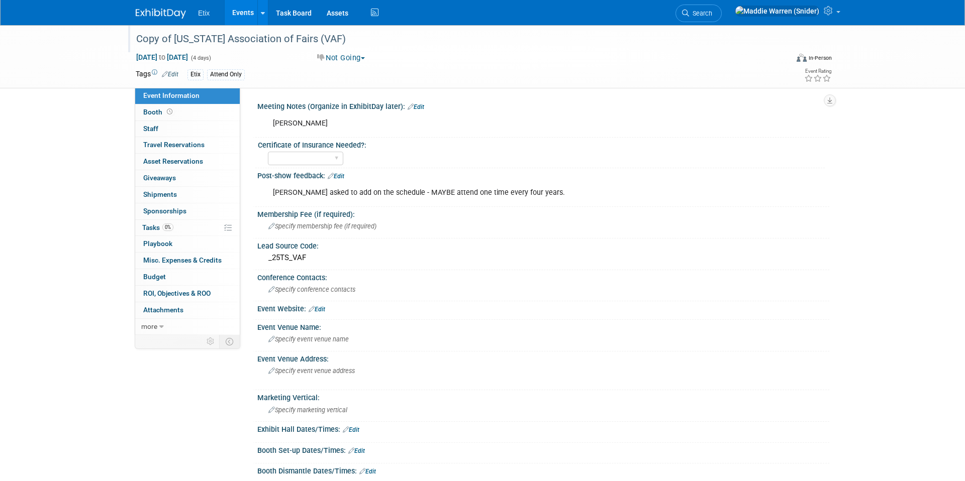
click at [206, 36] on div "Copy of [US_STATE] Association of Fairs (VAF)" at bounding box center [453, 39] width 640 height 18
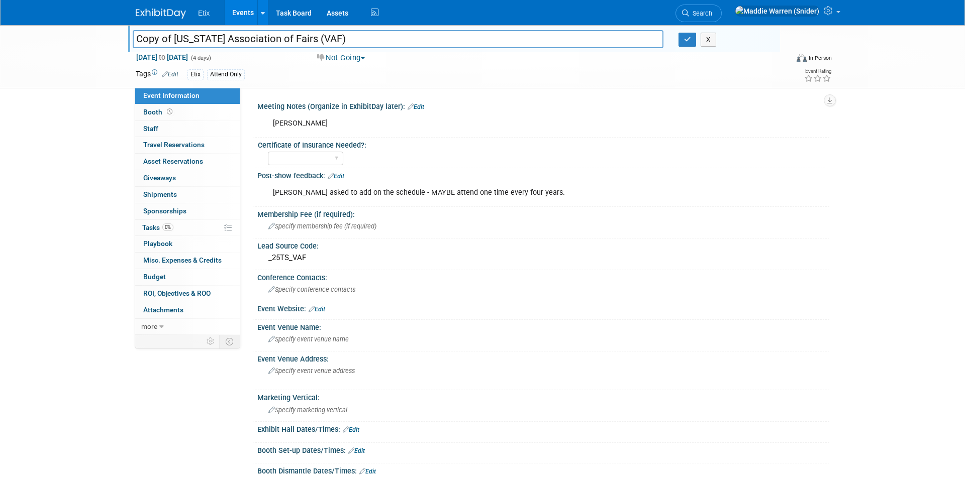
drag, startPoint x: 174, startPoint y: 37, endPoint x: 134, endPoint y: 38, distance: 40.2
click at [134, 38] on input "Copy of Virginia Association of Fairs (VAF)" at bounding box center [398, 39] width 531 height 18
type input "[US_STATE] Association of Fairs (VAF)"
click at [691, 41] on button "button" at bounding box center [687, 40] width 18 height 14
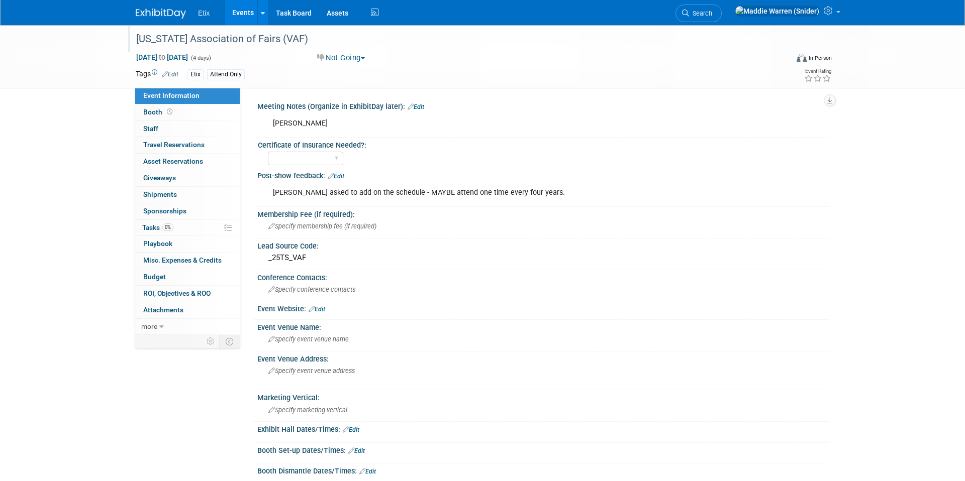
click at [165, 13] on img at bounding box center [161, 14] width 50 height 10
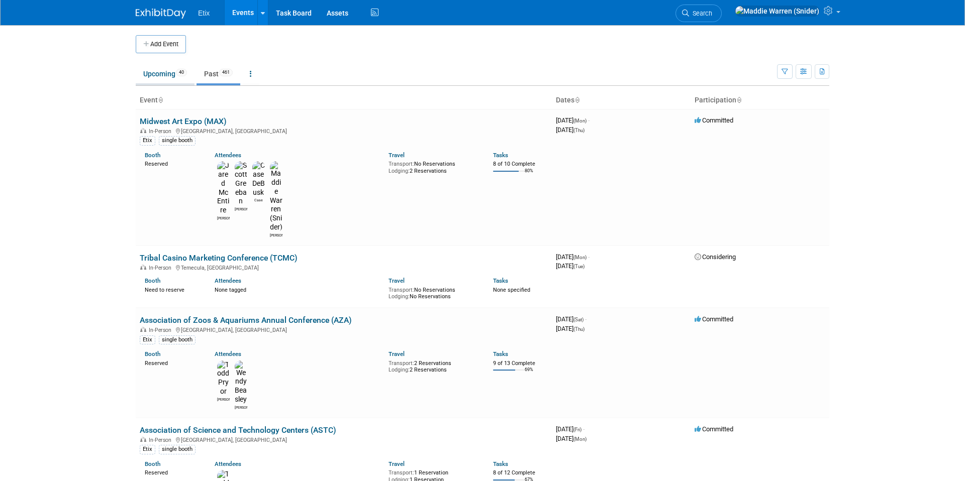
click at [168, 80] on link "Upcoming 40" at bounding box center [165, 73] width 59 height 19
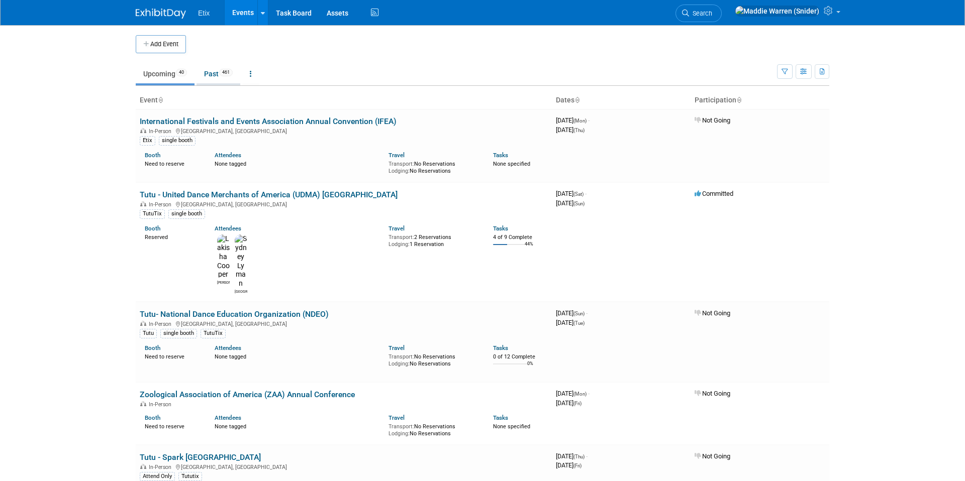
click at [227, 73] on span "461" at bounding box center [226, 73] width 14 height 8
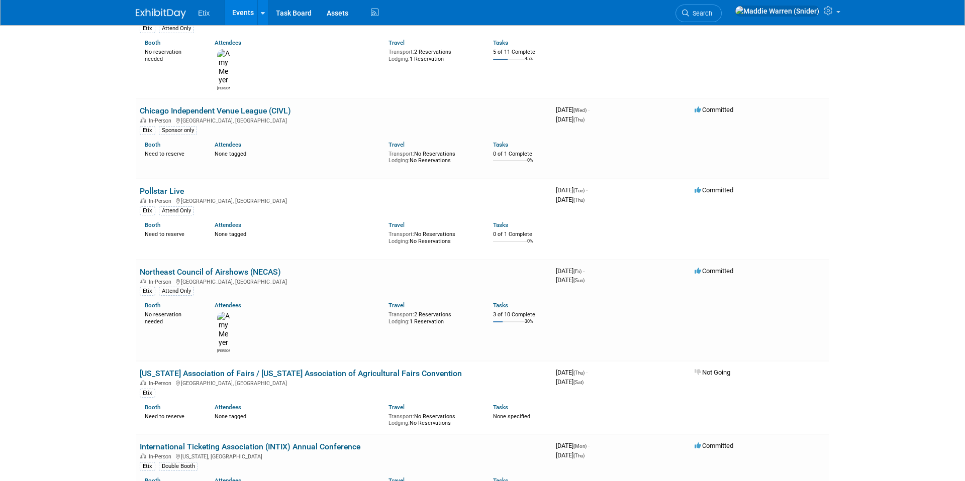
scroll to position [5666, 0]
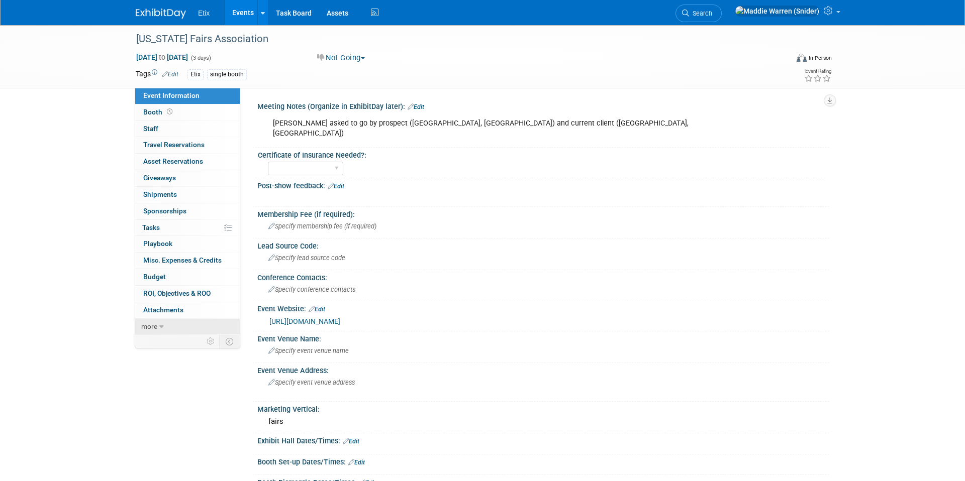
click at [157, 327] on link "more" at bounding box center [187, 327] width 105 height 16
click at [185, 358] on span "Copy/Duplicate Event" at bounding box center [176, 359] width 67 height 8
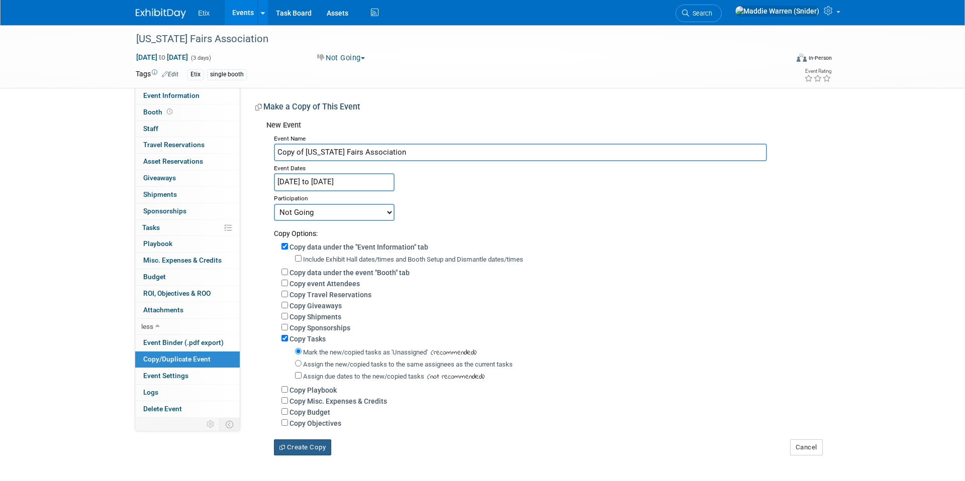
click at [312, 442] on button "Create Copy" at bounding box center [302, 448] width 57 height 16
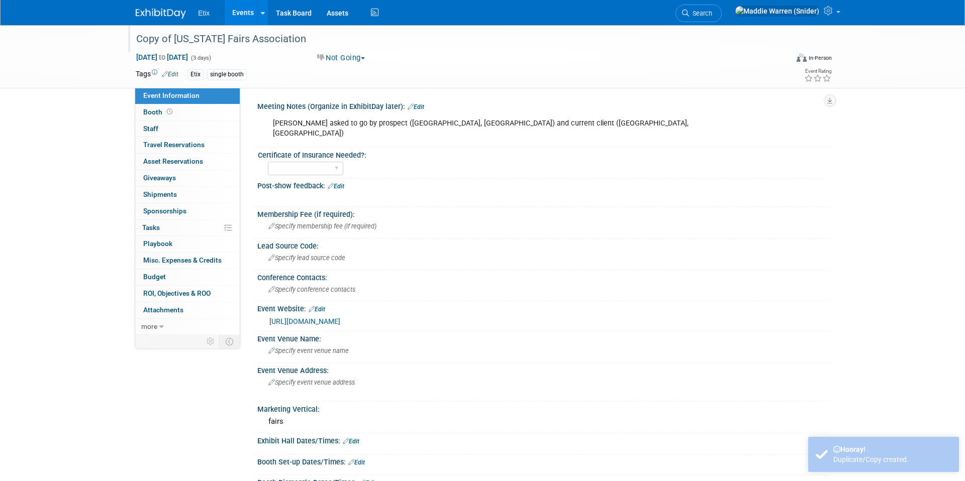
click at [180, 34] on div "Copy of [US_STATE] Fairs Association" at bounding box center [453, 39] width 640 height 18
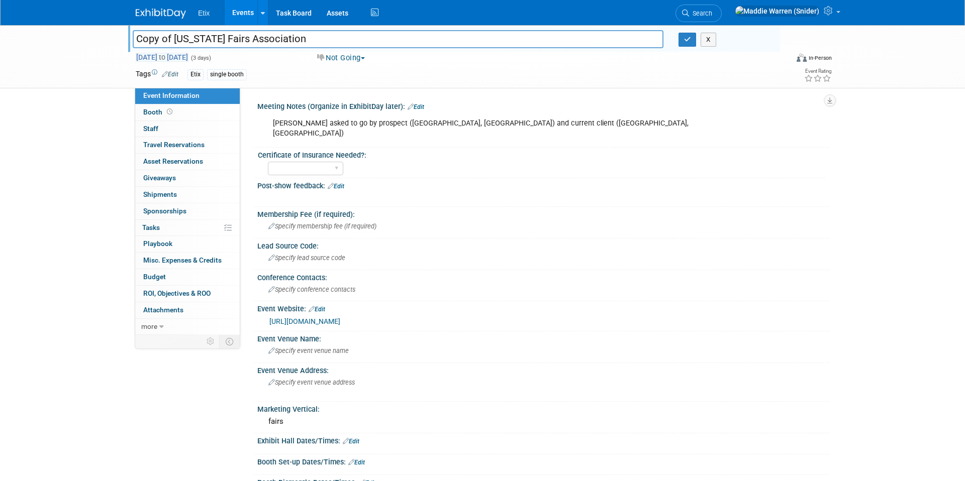
click at [188, 58] on span "[DATE] to [DATE]" at bounding box center [162, 57] width 53 height 9
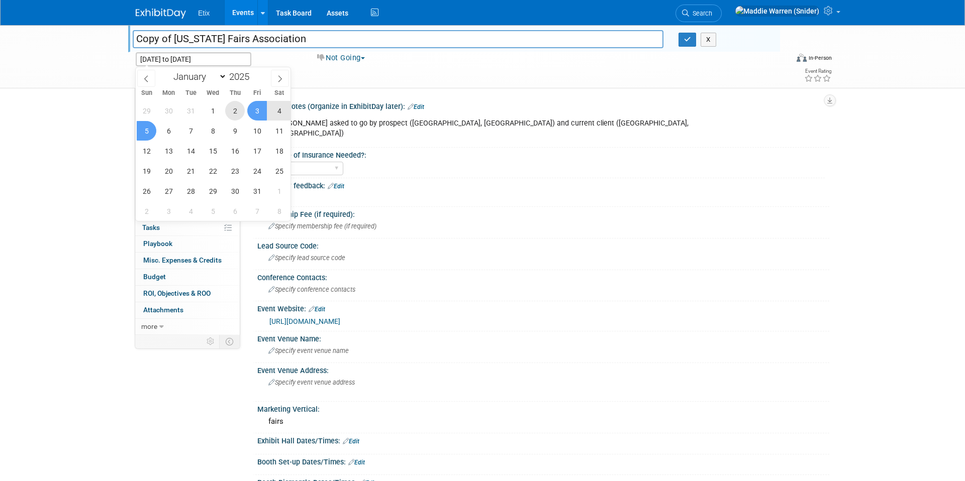
click at [236, 109] on span "2" at bounding box center [235, 111] width 20 height 20
click at [274, 112] on span "4" at bounding box center [279, 111] width 20 height 20
type input "[DATE] to [DATE]"
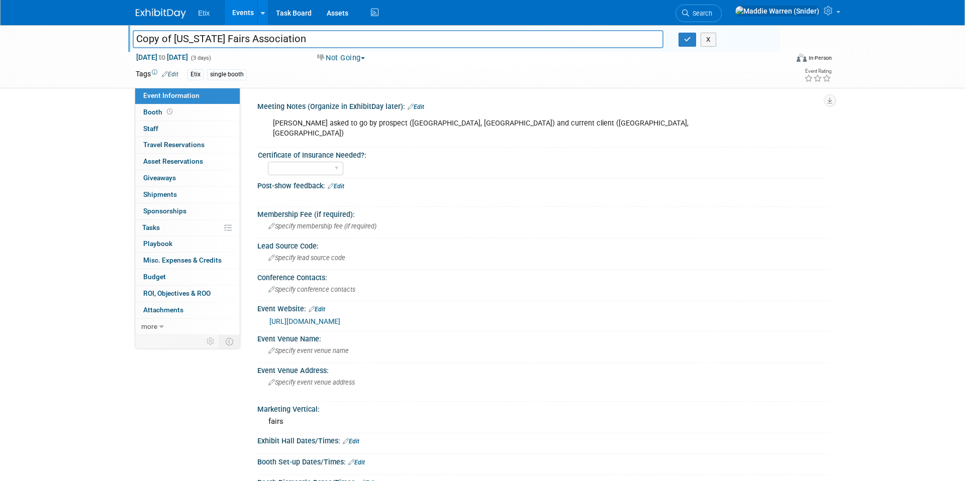
drag, startPoint x: 173, startPoint y: 34, endPoint x: 135, endPoint y: 36, distance: 38.7
click at [135, 36] on input "Copy of [US_STATE] Fairs Association" at bounding box center [398, 39] width 531 height 18
type input "[US_STATE] Fairs Association"
click at [188, 56] on span "[DATE] to [DATE]" at bounding box center [162, 57] width 53 height 9
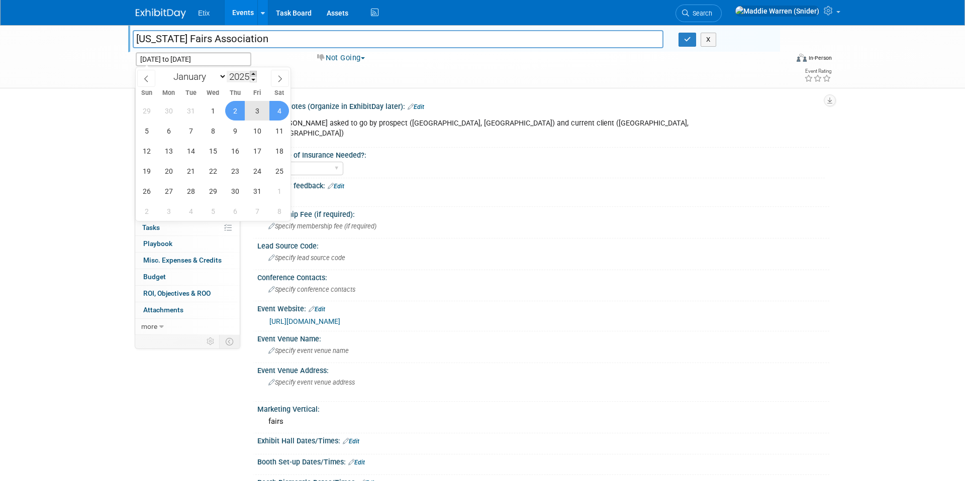
click at [255, 74] on span at bounding box center [253, 74] width 7 height 6
type input "2026"
click at [259, 109] on span "2" at bounding box center [257, 111] width 20 height 20
type input "[DATE]"
click at [142, 129] on span "4" at bounding box center [147, 131] width 20 height 20
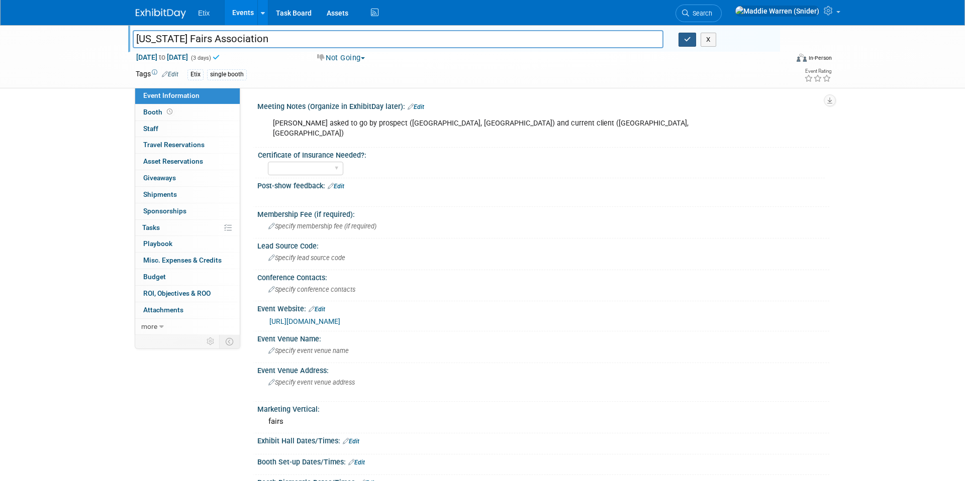
click at [693, 41] on button "button" at bounding box center [687, 40] width 18 height 14
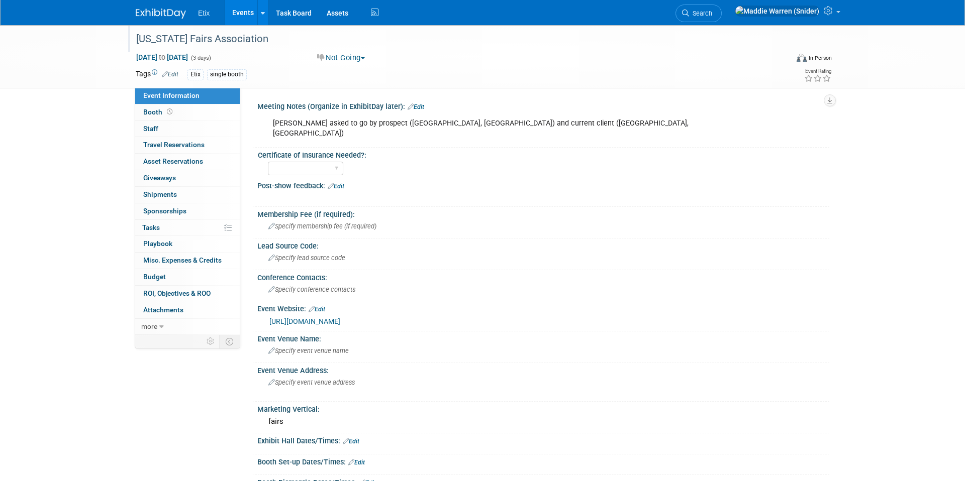
click at [176, 11] on img at bounding box center [161, 14] width 50 height 10
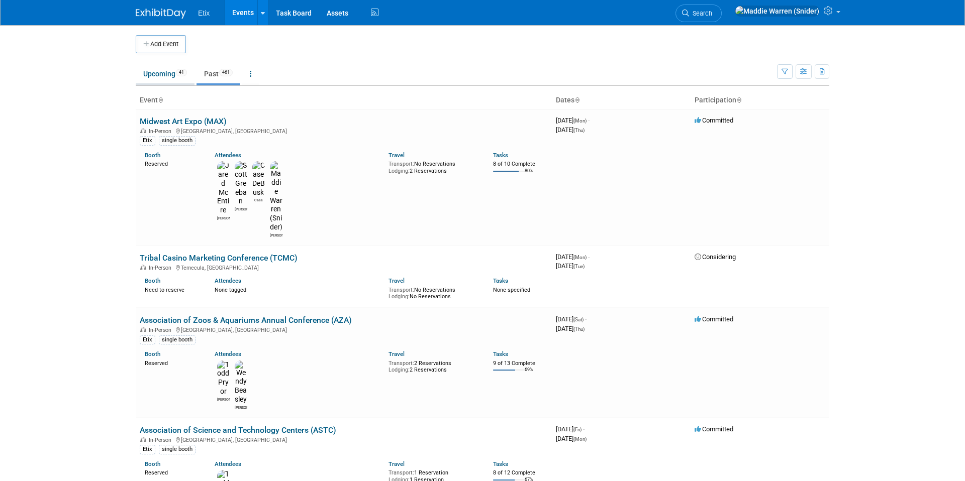
click at [143, 77] on link "Upcoming 41" at bounding box center [165, 73] width 59 height 19
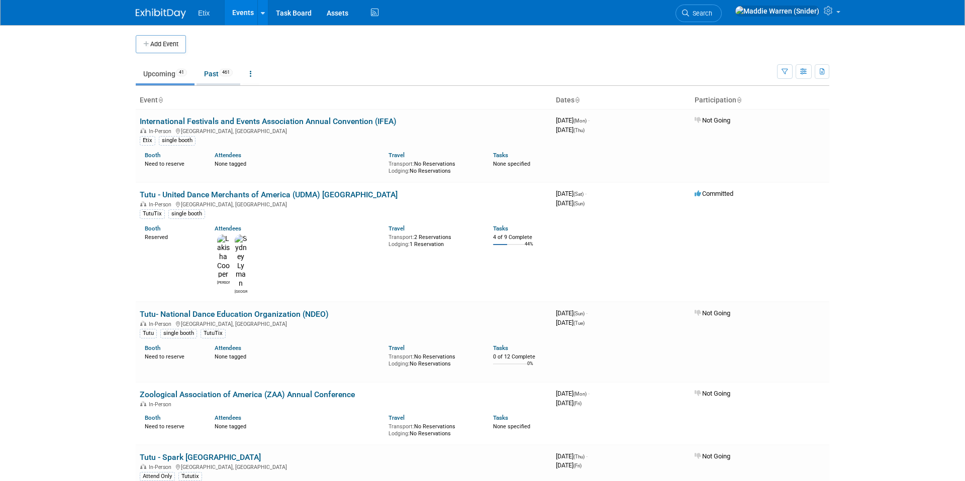
click at [208, 72] on link "Past 461" at bounding box center [218, 73] width 44 height 19
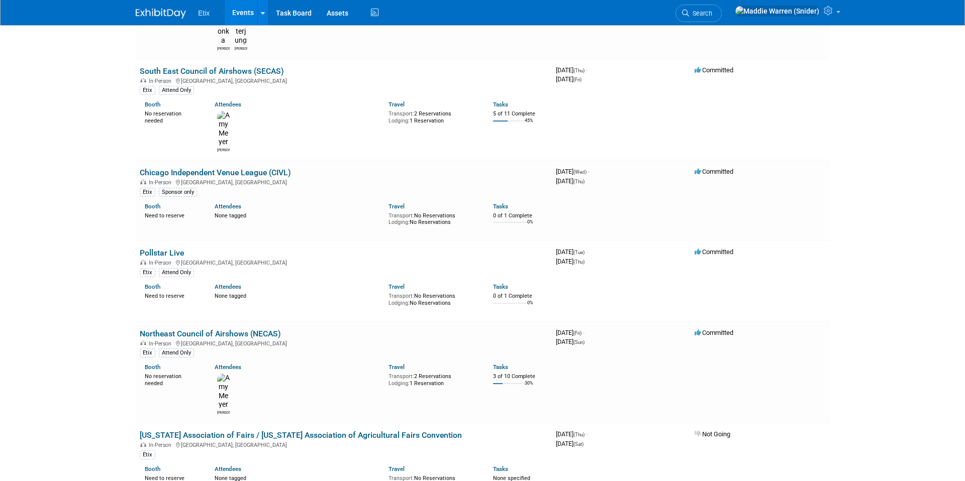
scroll to position [5590, 0]
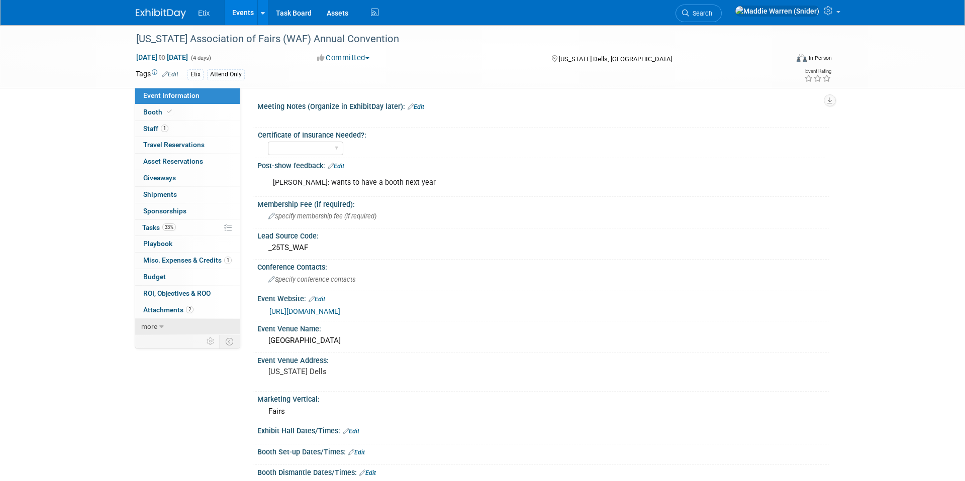
click at [159, 324] on icon at bounding box center [161, 327] width 5 height 7
click at [181, 365] on link "Copy/Duplicate Event" at bounding box center [187, 360] width 105 height 16
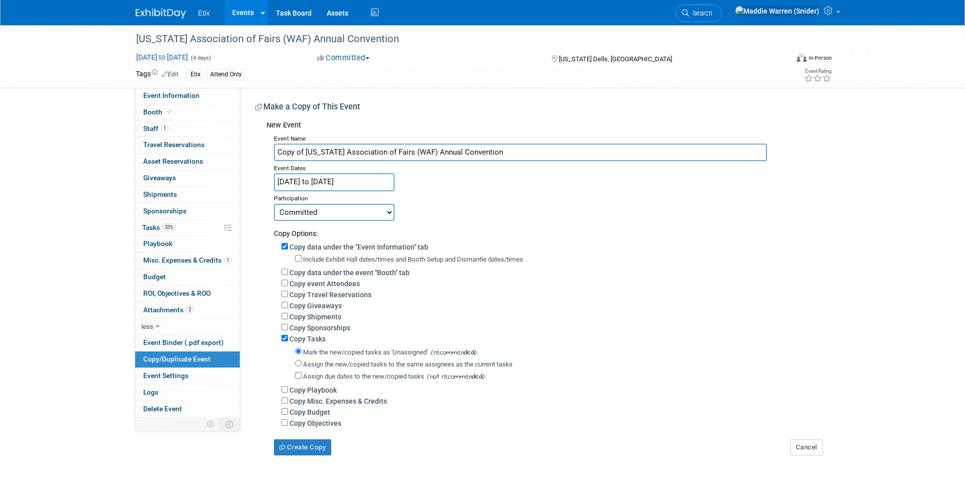
click at [188, 60] on span "Jan 5, 2025 to Jan 8, 2025" at bounding box center [162, 57] width 53 height 9
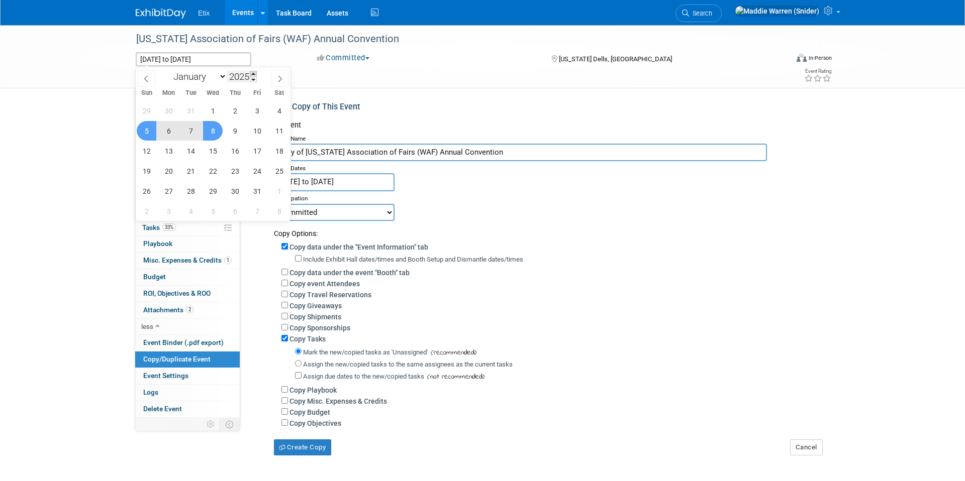
click at [255, 74] on span at bounding box center [253, 74] width 7 height 6
type input "2026"
click at [144, 151] on span "11" at bounding box center [147, 151] width 20 height 20
type input "Jan 11, 2026"
click at [214, 149] on span "14" at bounding box center [213, 151] width 20 height 20
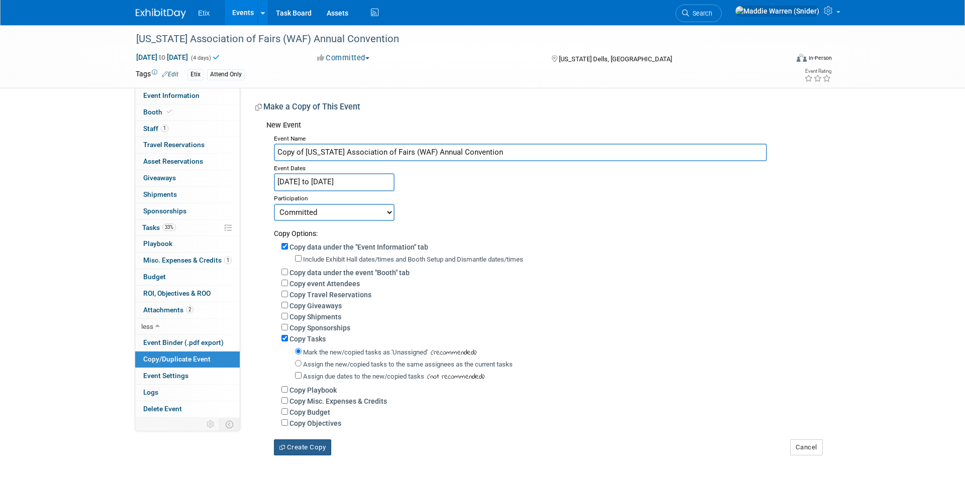
click at [312, 447] on button "Create Copy" at bounding box center [302, 448] width 57 height 16
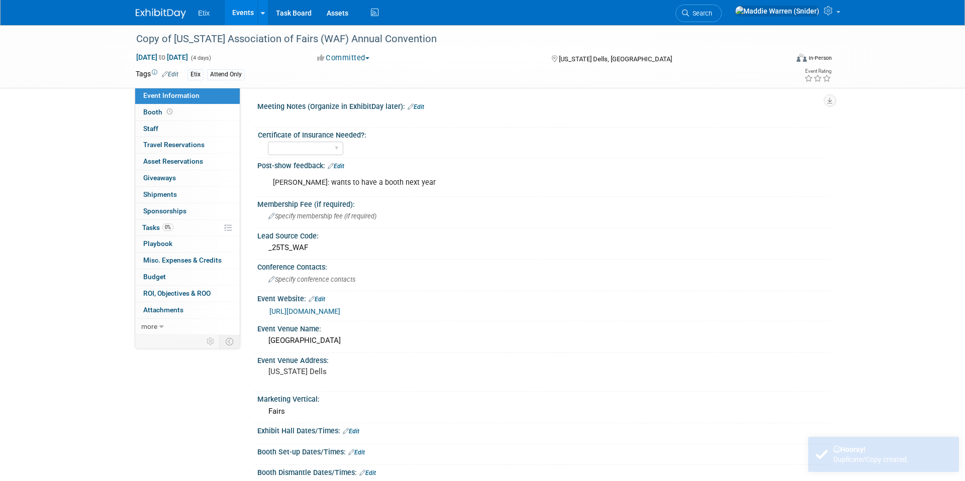
click at [162, 13] on img at bounding box center [161, 14] width 50 height 10
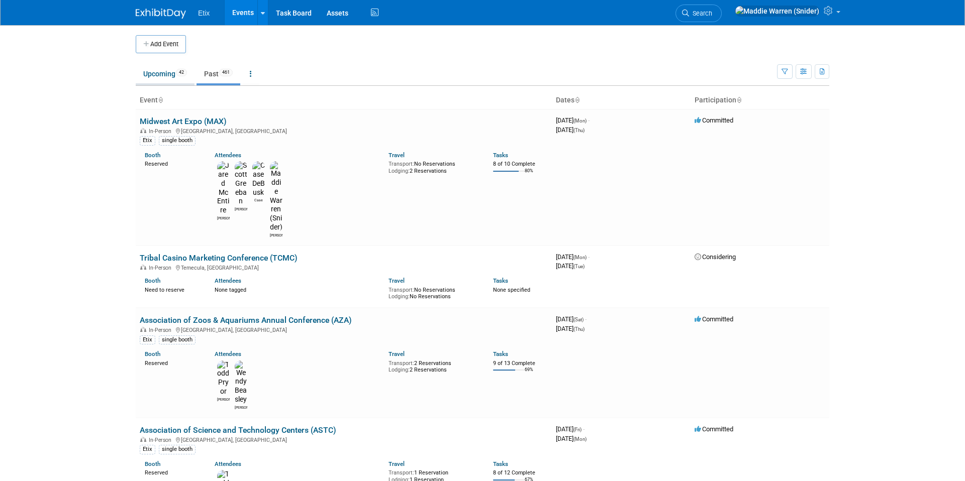
click at [162, 76] on link "Upcoming 42" at bounding box center [165, 73] width 59 height 19
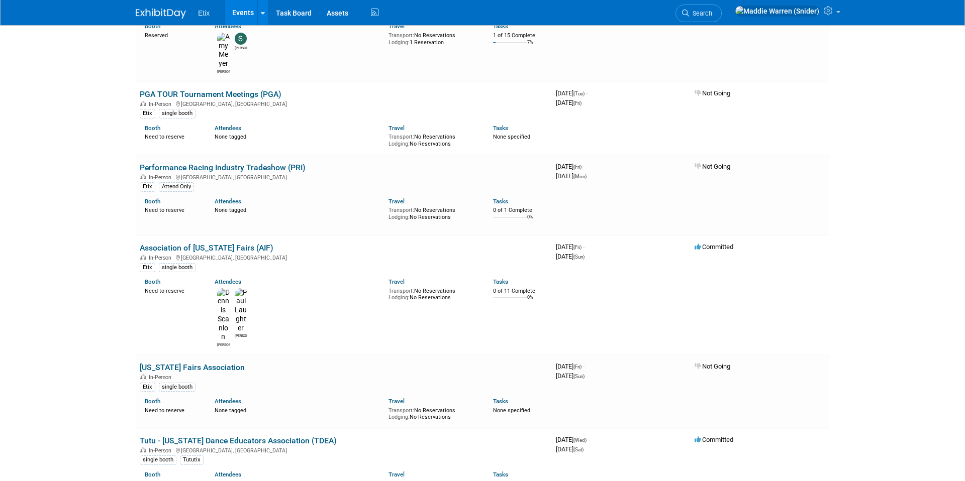
scroll to position [2330, 0]
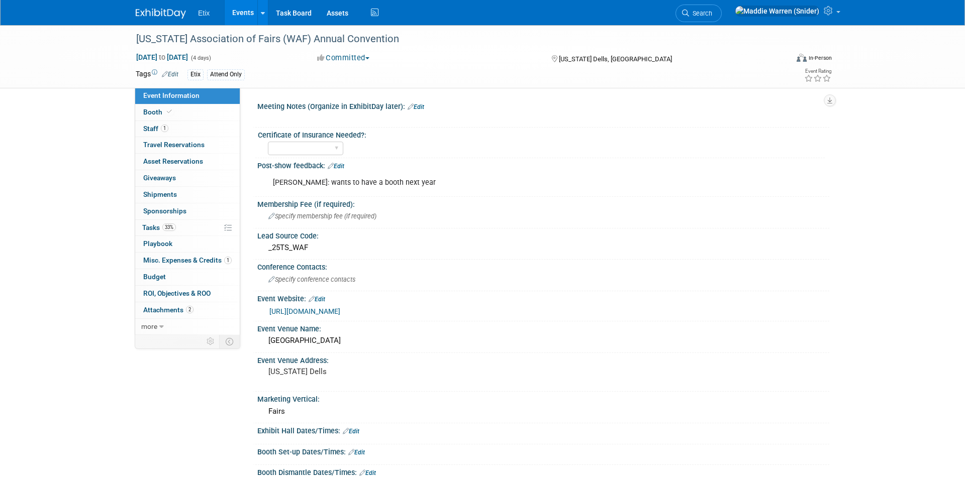
click at [161, 21] on div "Etix Events Add Event Bulk Upload Events Shareable Event Boards Recently Viewed…" at bounding box center [482, 12] width 693 height 25
click at [163, 18] on img at bounding box center [161, 14] width 50 height 10
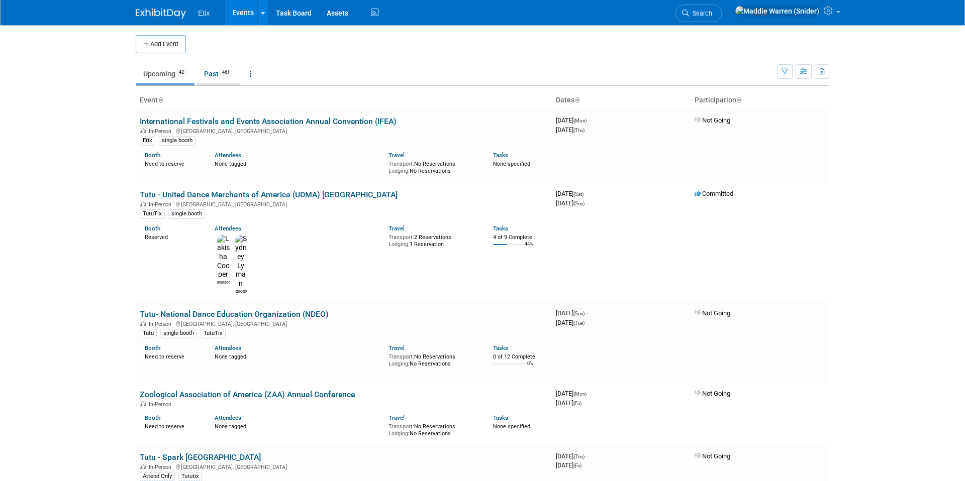
click at [221, 72] on link "Past 461" at bounding box center [218, 73] width 44 height 19
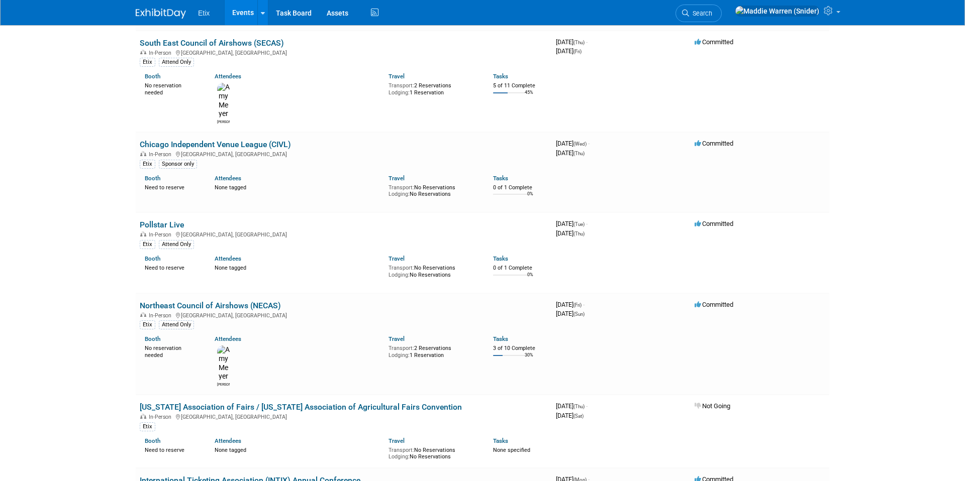
scroll to position [5632, 0]
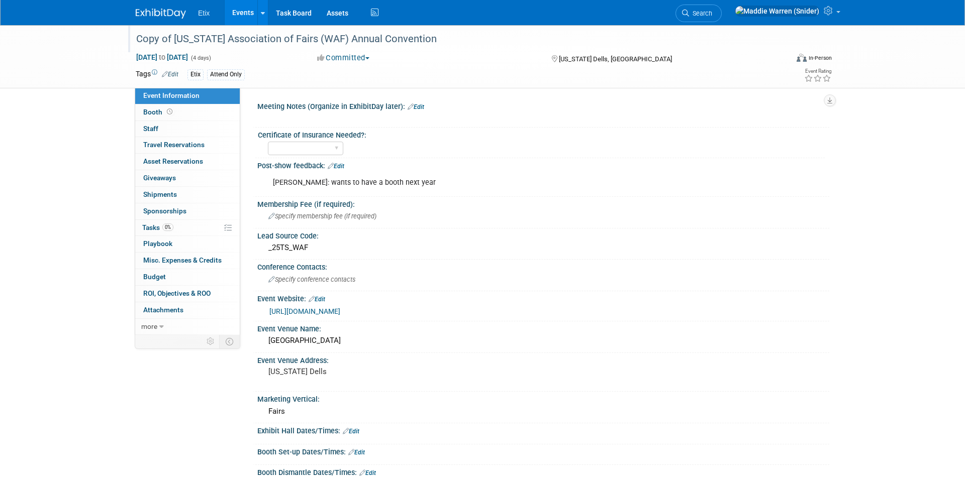
click at [185, 39] on div "Copy of Wisconsin Association of Fairs (WAF) Annual Convention" at bounding box center [453, 39] width 640 height 18
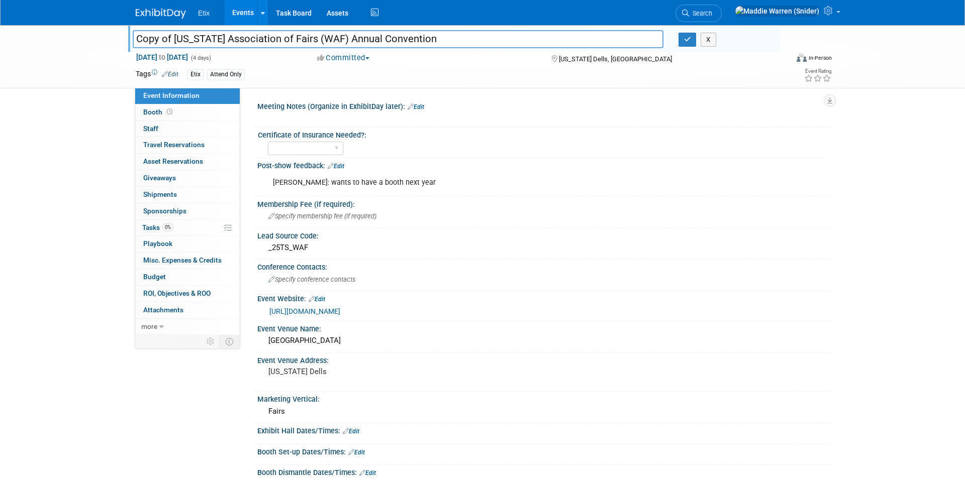
drag, startPoint x: 176, startPoint y: 39, endPoint x: 128, endPoint y: 41, distance: 48.3
click at [128, 41] on div "Copy of Wisconsin Association of Fairs (WAF) Annual Convention" at bounding box center [398, 40] width 546 height 15
type input "[US_STATE] Association of Fairs (WAF) Annual Convention"
click at [686, 42] on icon "button" at bounding box center [687, 39] width 7 height 7
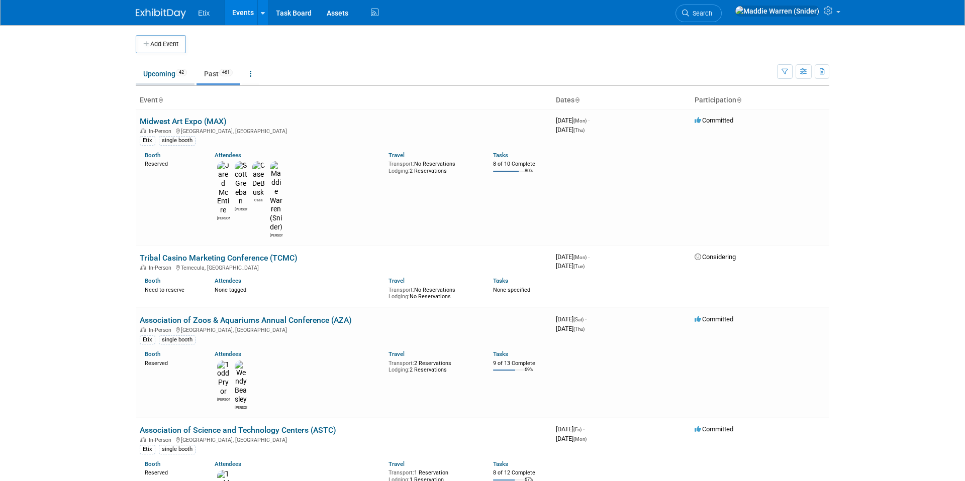
click at [165, 76] on link "Upcoming 42" at bounding box center [165, 73] width 59 height 19
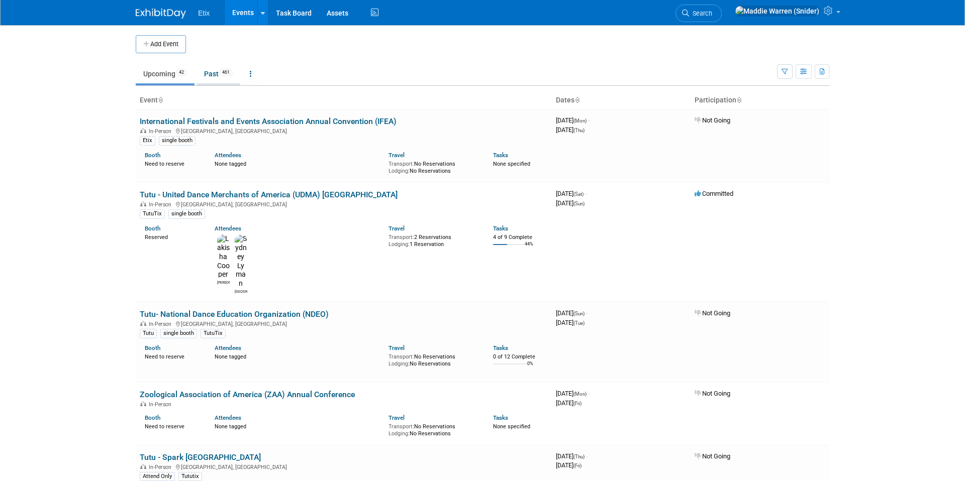
click at [221, 76] on link "Past 461" at bounding box center [218, 73] width 44 height 19
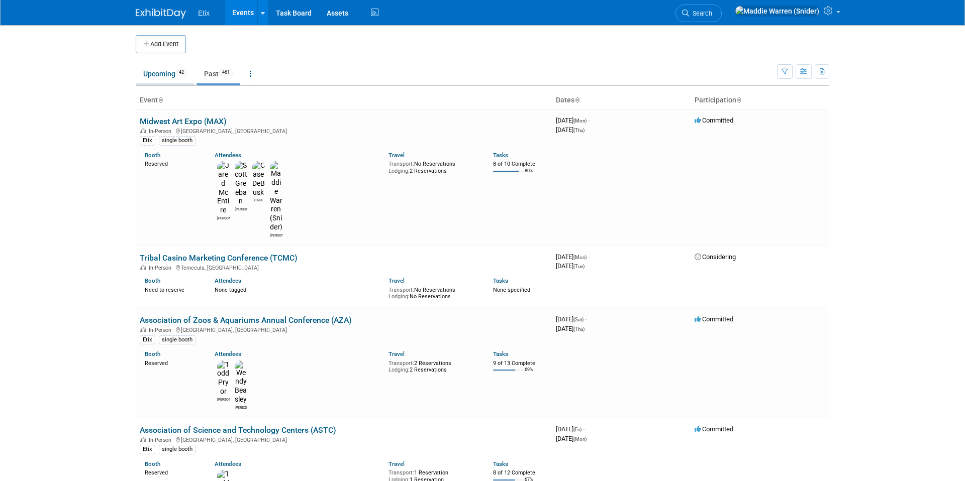
click at [162, 76] on link "Upcoming 42" at bounding box center [165, 73] width 59 height 19
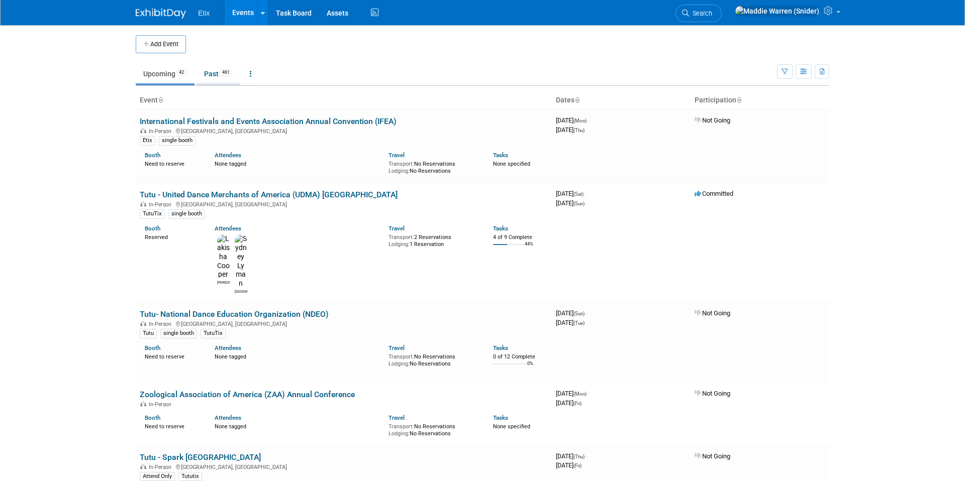
click at [210, 82] on link "Past 461" at bounding box center [218, 73] width 44 height 19
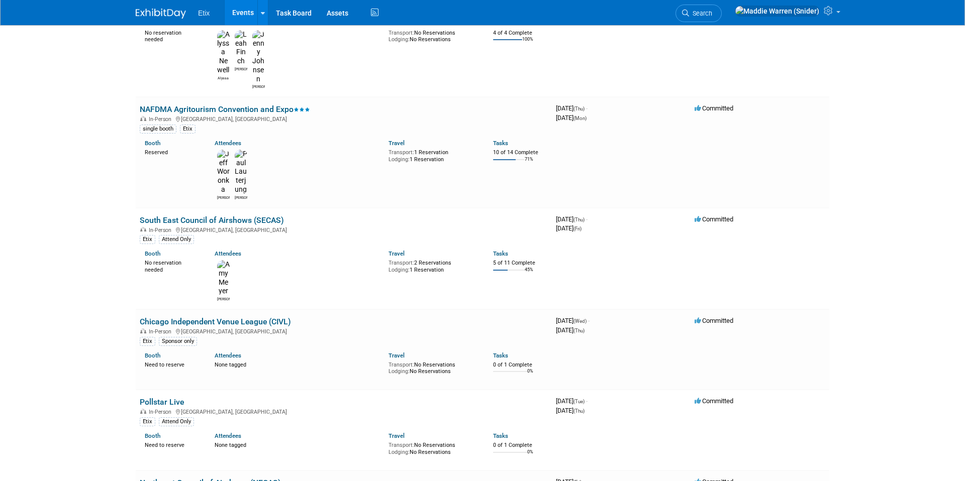
scroll to position [5455, 0]
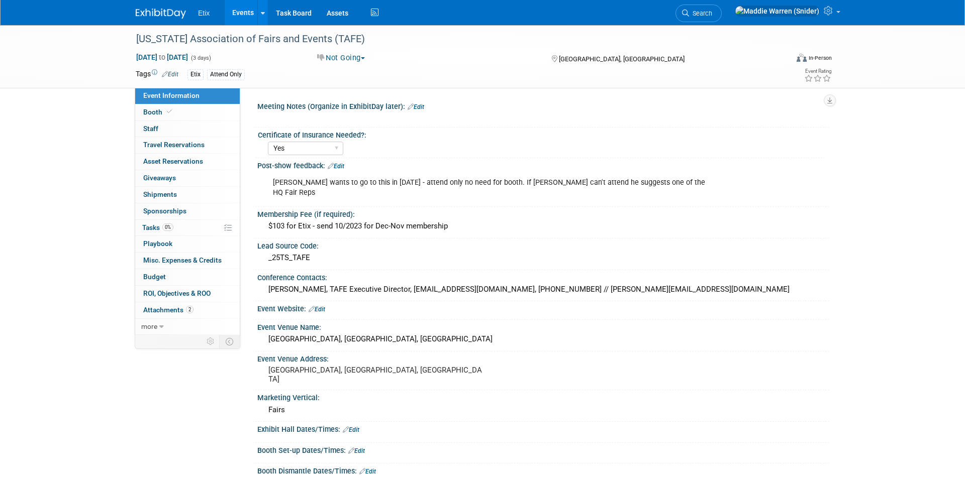
select select "Yes"
click at [162, 327] on icon at bounding box center [161, 327] width 5 height 7
click at [174, 363] on link "Copy/Duplicate Event" at bounding box center [187, 360] width 105 height 16
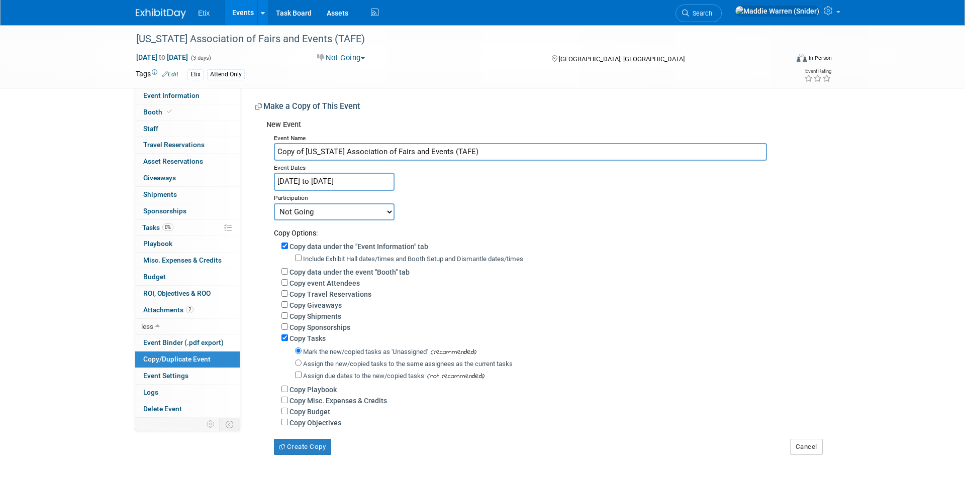
drag, startPoint x: 461, startPoint y: 154, endPoint x: 305, endPoint y: 149, distance: 156.9
click at [305, 149] on input "Copy of [US_STATE] Association of Fairs and Events (TAFE)" at bounding box center [520, 152] width 493 height 18
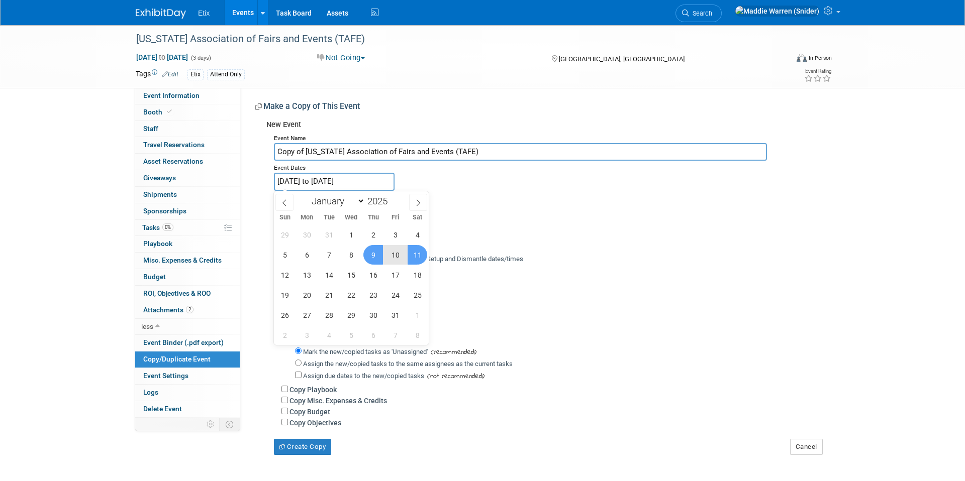
click at [338, 186] on input "Jan 9, 2025 to Jan 11, 2025" at bounding box center [334, 182] width 121 height 18
click at [394, 198] on span at bounding box center [391, 198] width 7 height 6
type input "2026"
click at [376, 253] on span "8" at bounding box center [373, 255] width 20 height 20
click at [424, 256] on span "10" at bounding box center [418, 255] width 20 height 20
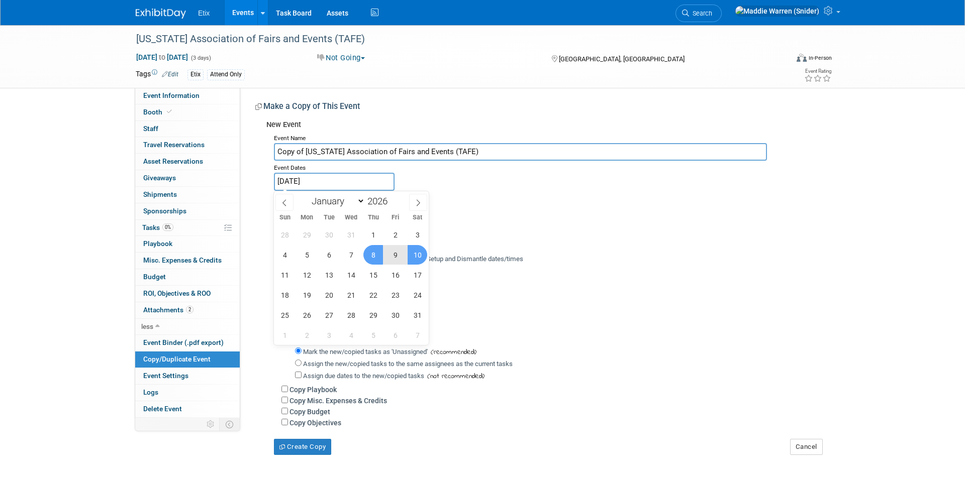
type input "Jan 8, 2026 to Jan 10, 2026"
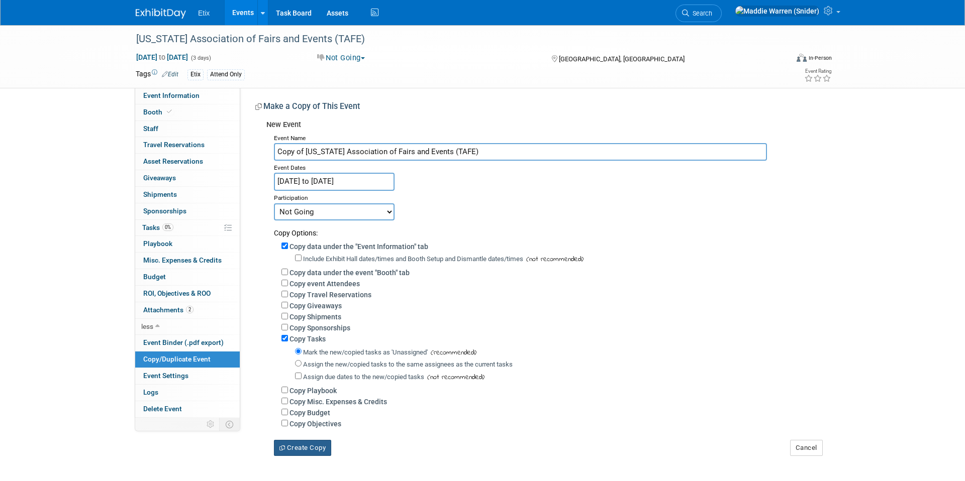
click at [301, 444] on button "Create Copy" at bounding box center [302, 448] width 57 height 16
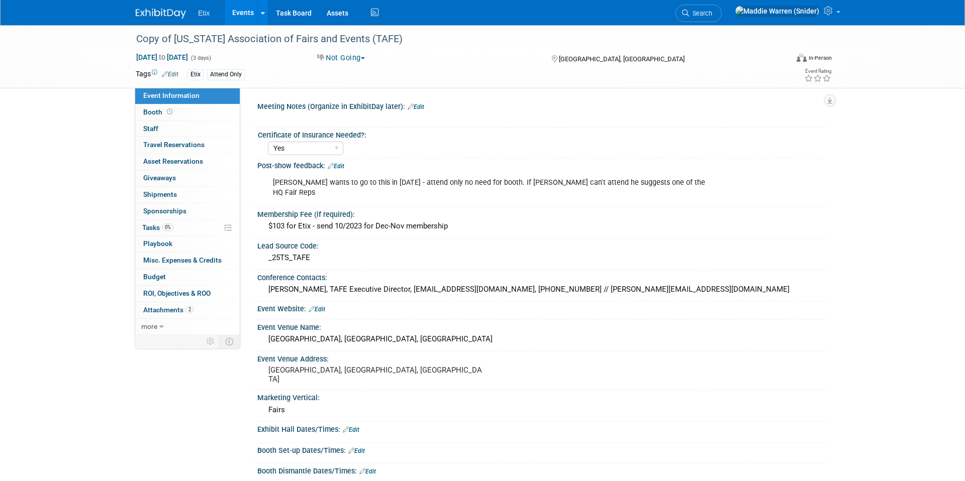
select select "Yes"
